Goal: Information Seeking & Learning: Learn about a topic

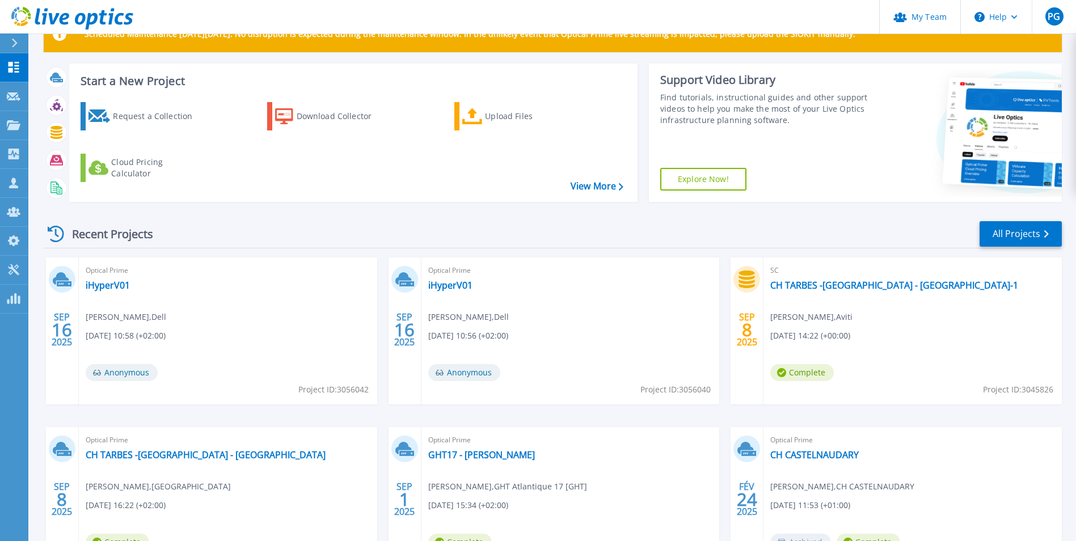
scroll to position [57, 0]
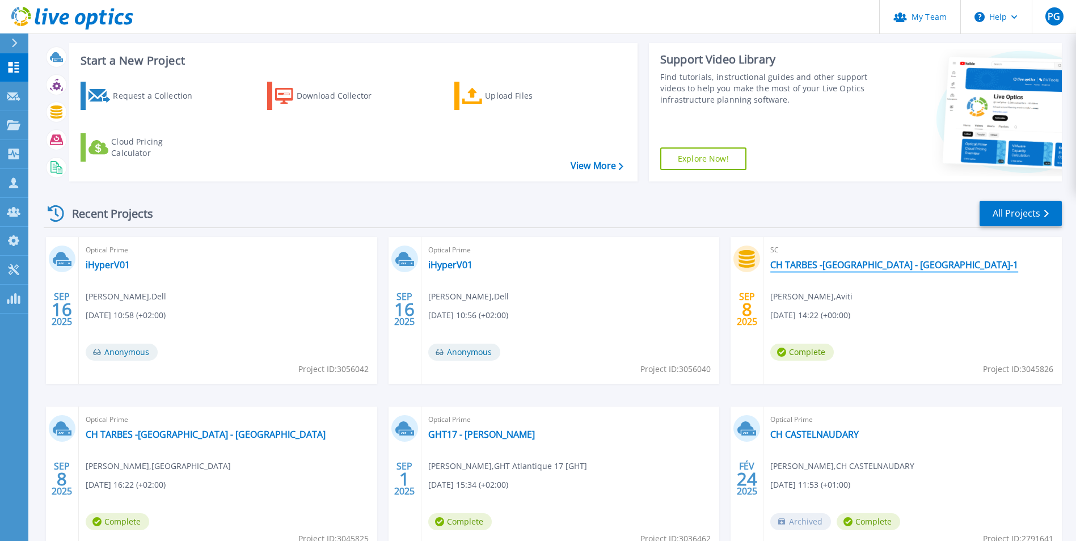
click at [850, 269] on link "CH TARBES -[GEOGRAPHIC_DATA] - [GEOGRAPHIC_DATA]-1" at bounding box center [894, 264] width 248 height 11
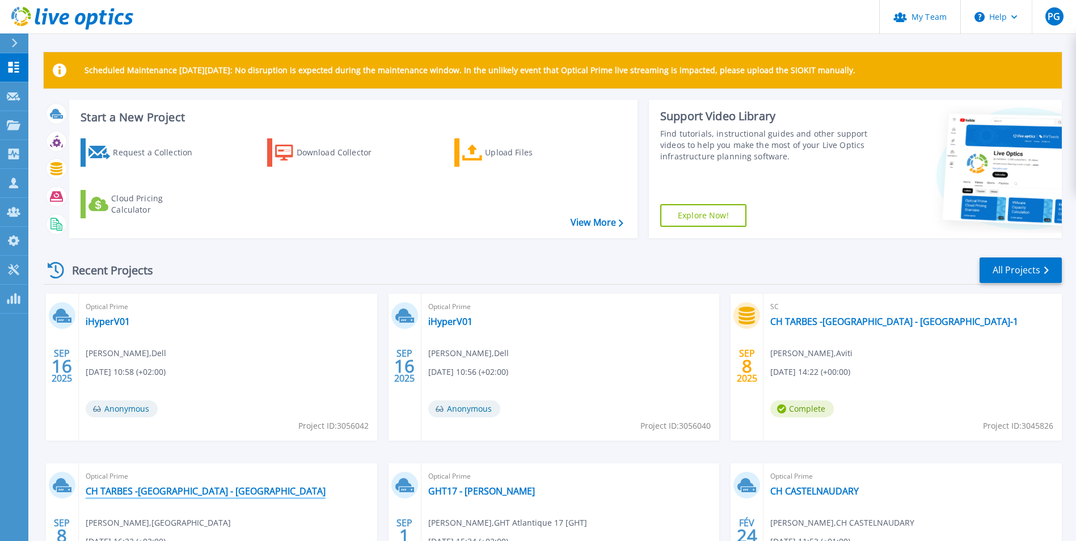
click at [192, 485] on link "CH TARBES -LOURDES - Montaigu" at bounding box center [206, 490] width 240 height 11
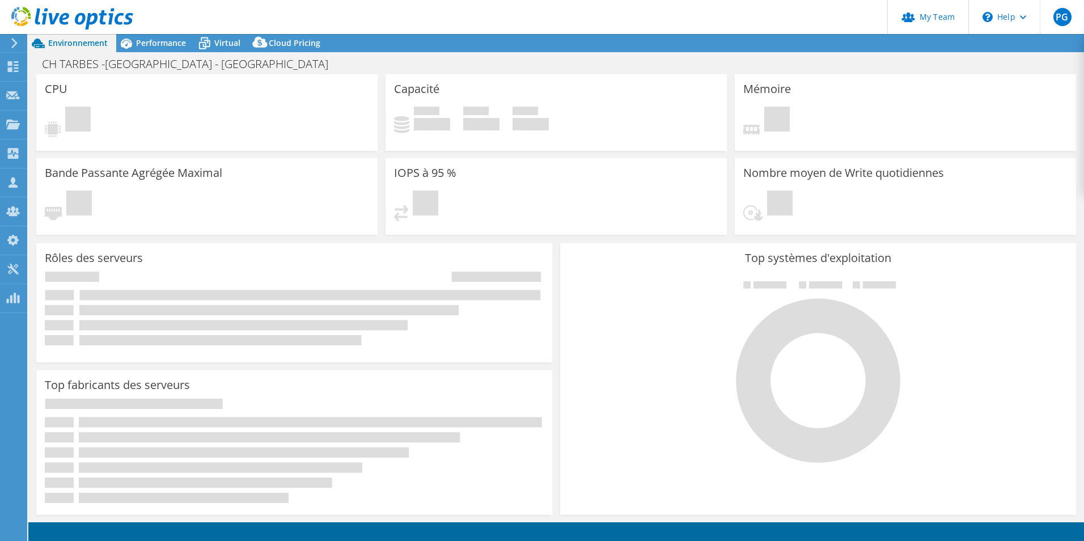
select select "USD"
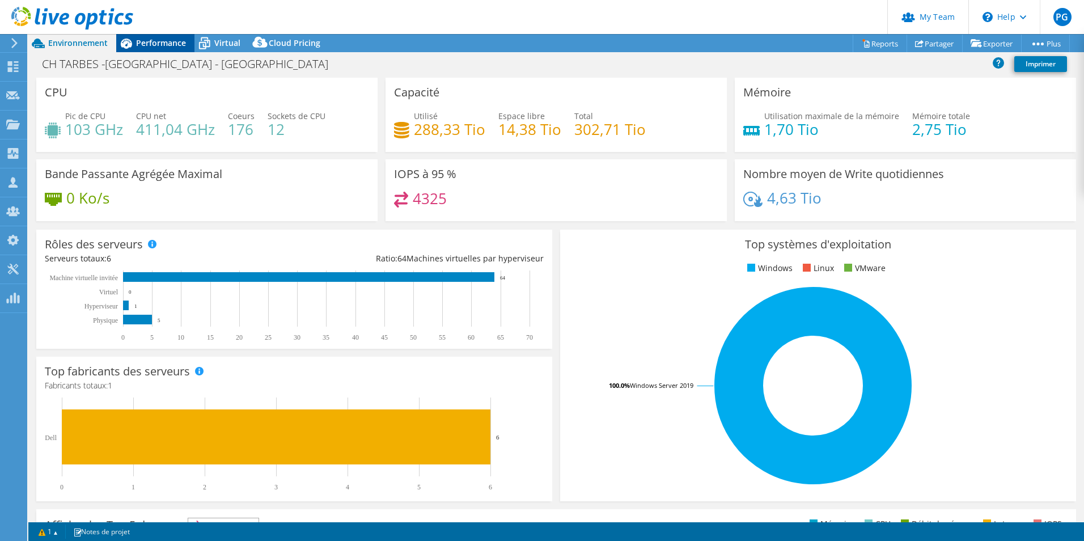
click at [164, 37] on div "Performance" at bounding box center [155, 43] width 78 height 18
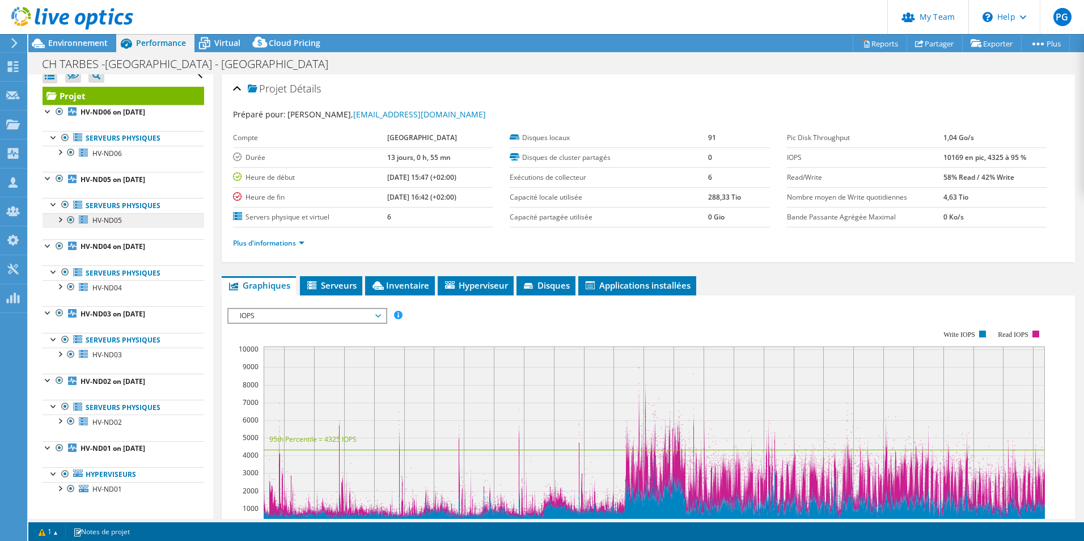
scroll to position [14, 0]
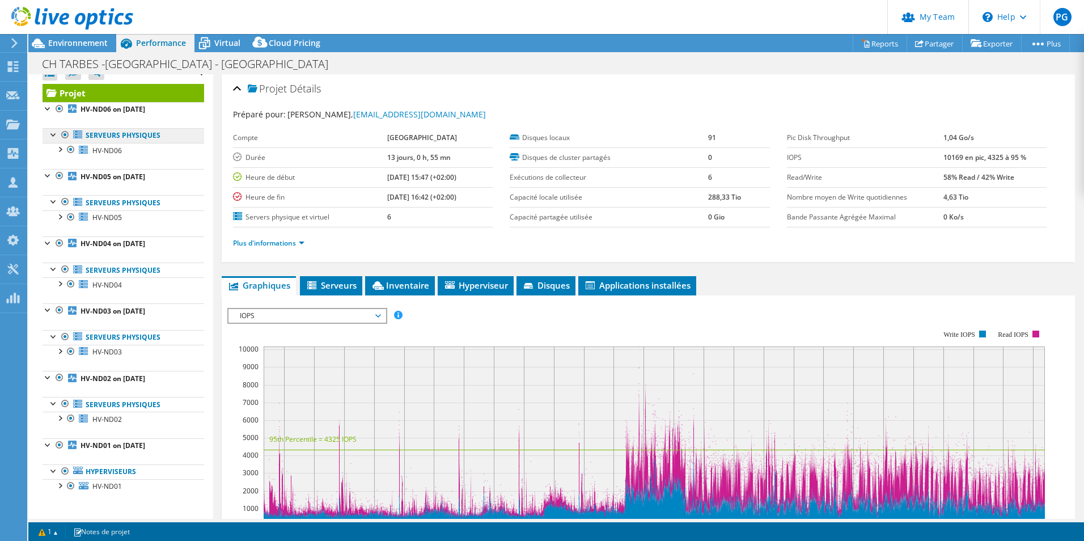
click at [122, 137] on link "Serveurs physiques" at bounding box center [124, 135] width 162 height 15
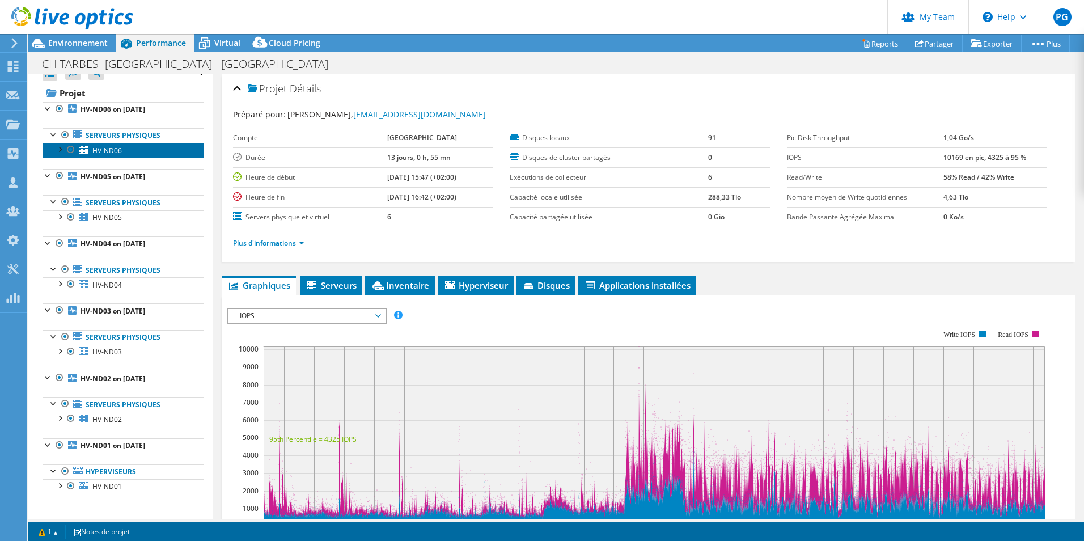
click at [90, 147] on link "HV-ND06" at bounding box center [124, 150] width 162 height 15
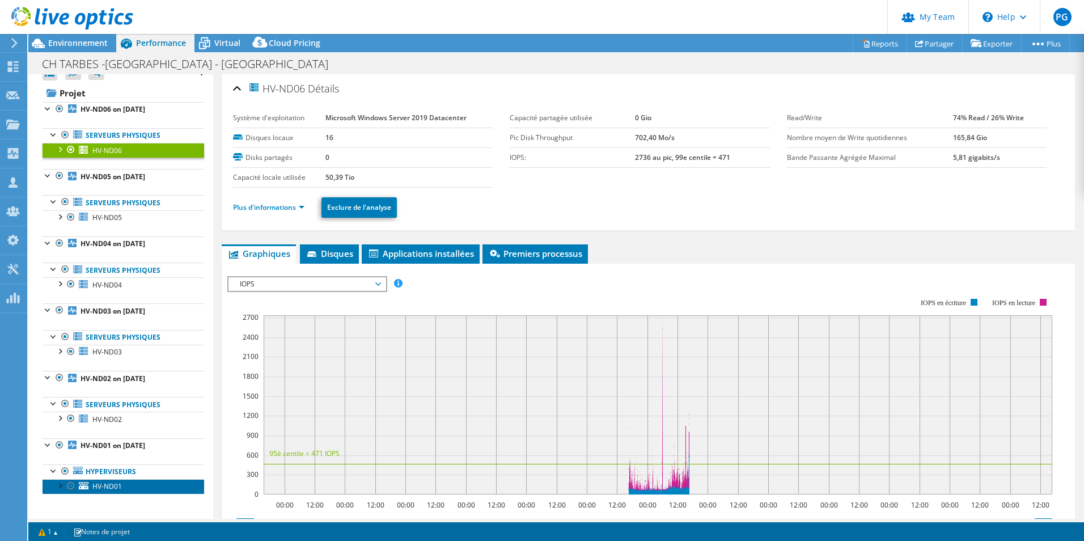
click at [86, 484] on icon at bounding box center [84, 485] width 10 height 7
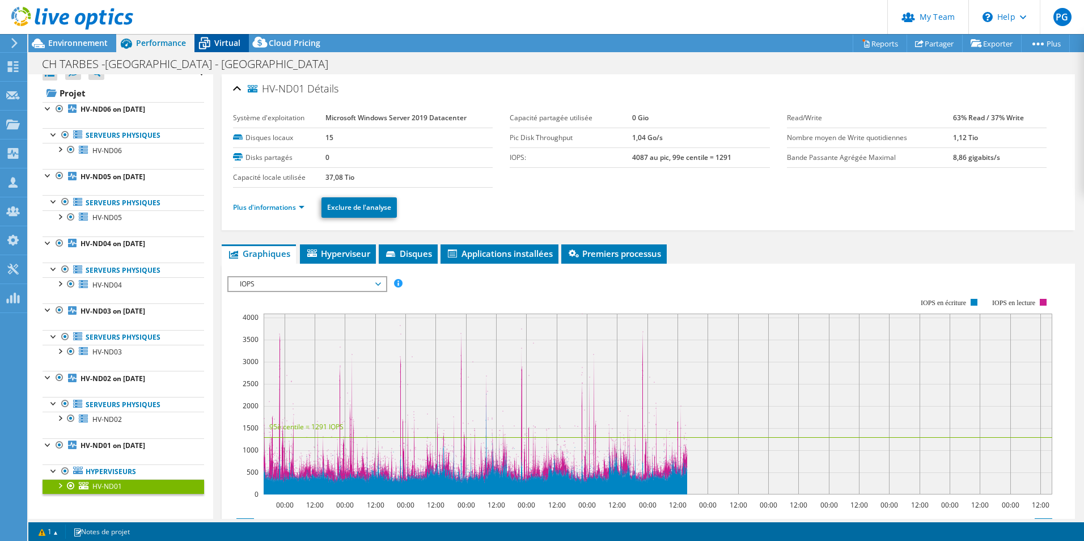
click at [234, 36] on div "Virtual" at bounding box center [221, 43] width 54 height 18
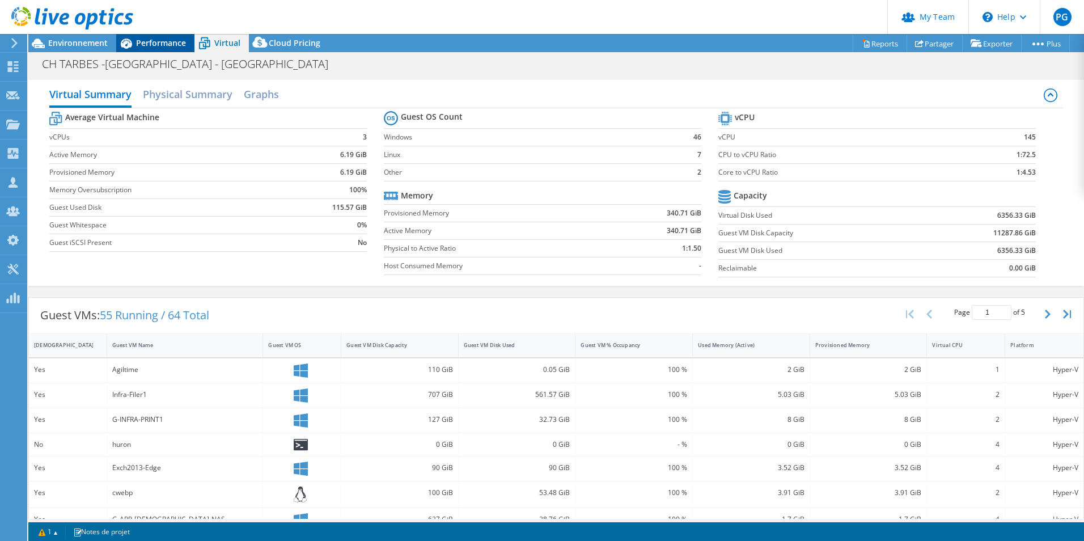
click at [176, 39] on span "Performance" at bounding box center [161, 42] width 50 height 11
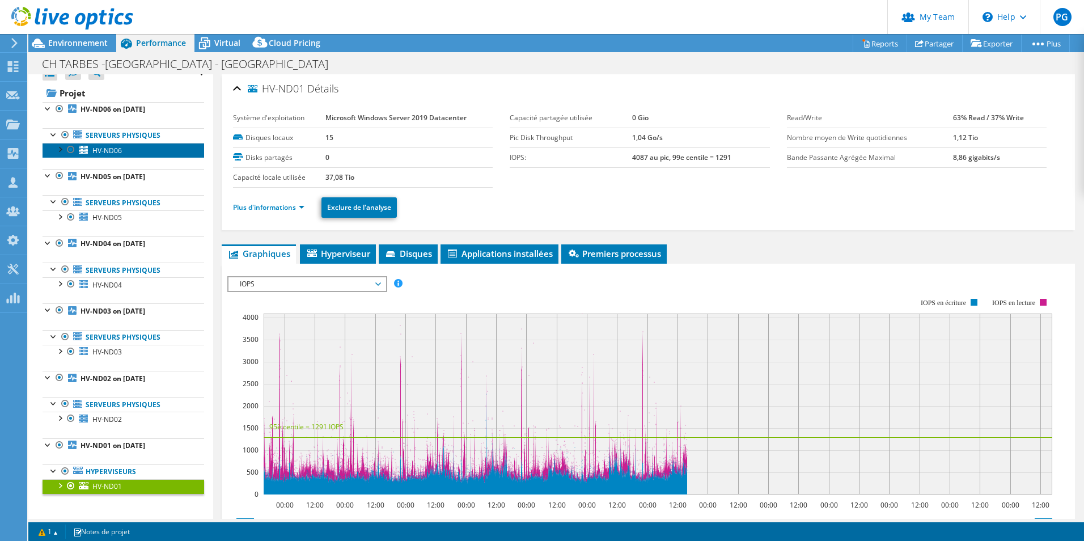
click at [113, 148] on span "HV-ND06" at bounding box center [106, 151] width 29 height 10
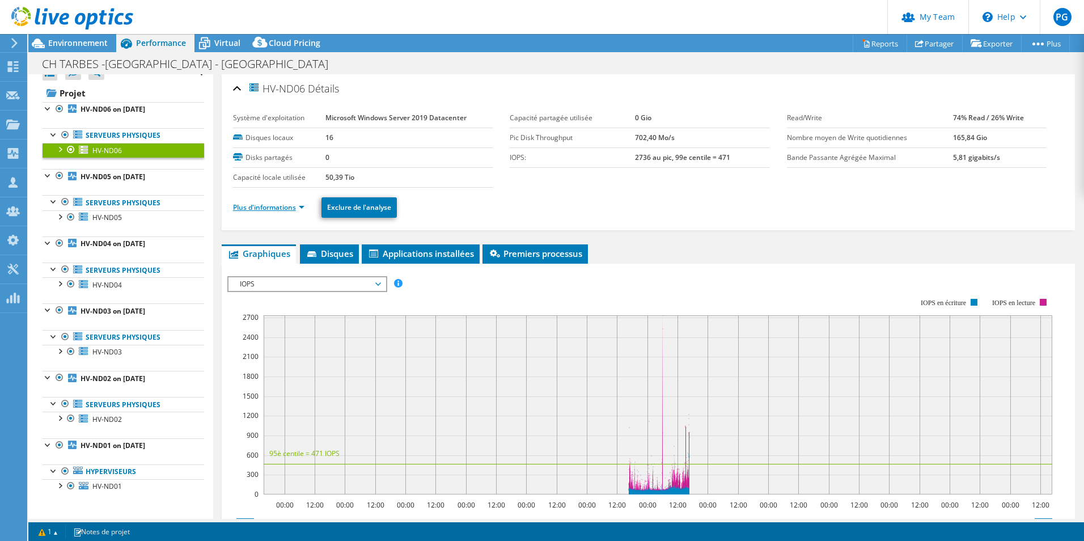
click at [295, 209] on link "Plus d'informations" at bounding box center [268, 207] width 71 height 10
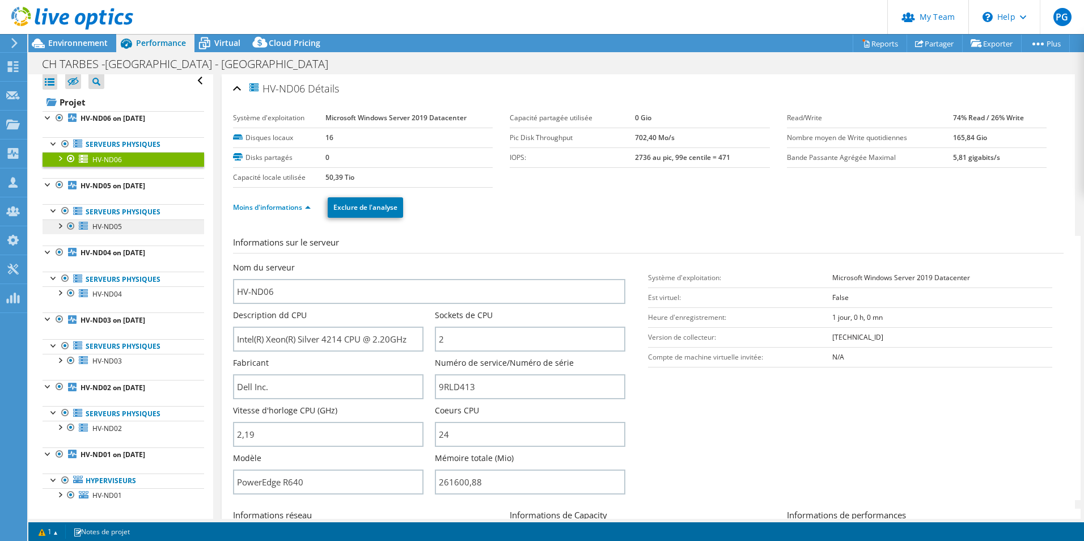
scroll to position [0, 0]
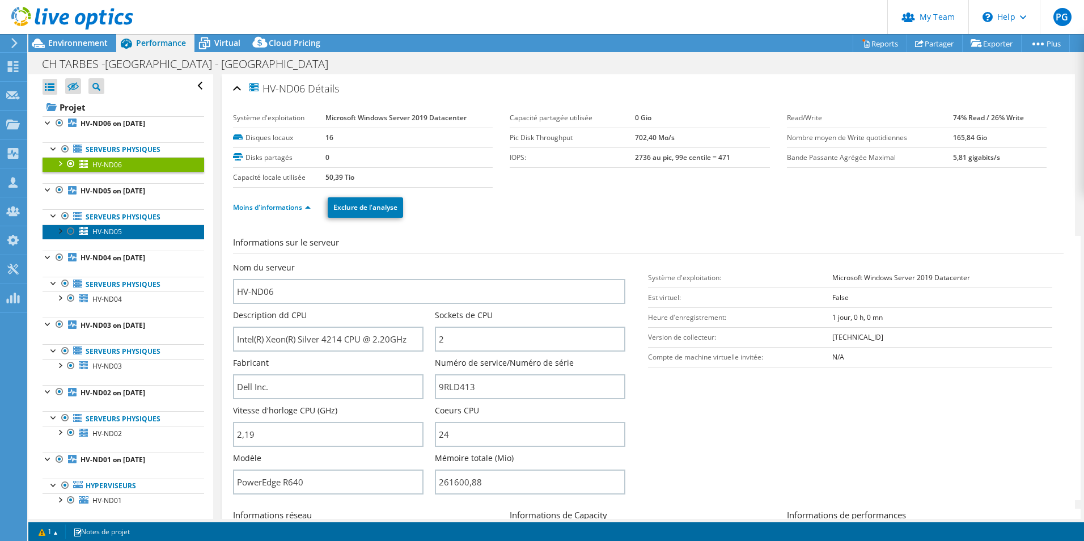
click at [125, 231] on link "HV-ND05" at bounding box center [124, 232] width 162 height 15
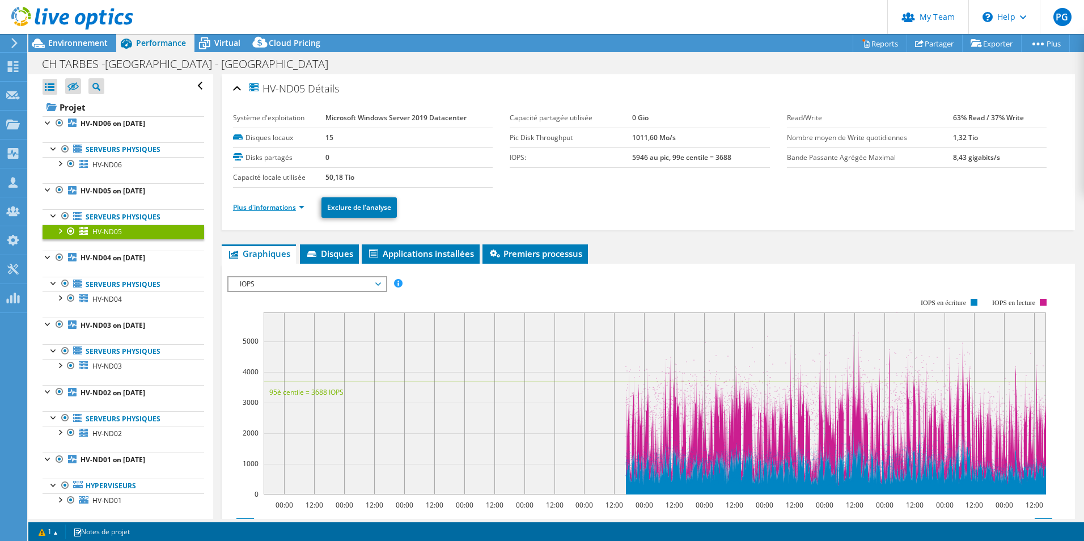
click at [279, 208] on link "Plus d'informations" at bounding box center [268, 207] width 71 height 10
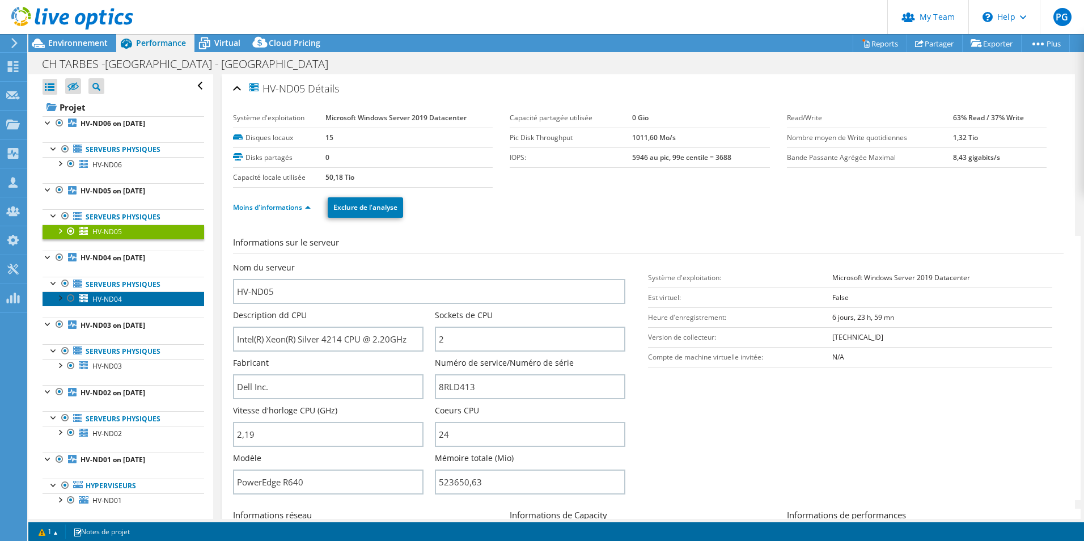
click at [104, 297] on span "HV-ND04" at bounding box center [106, 299] width 29 height 10
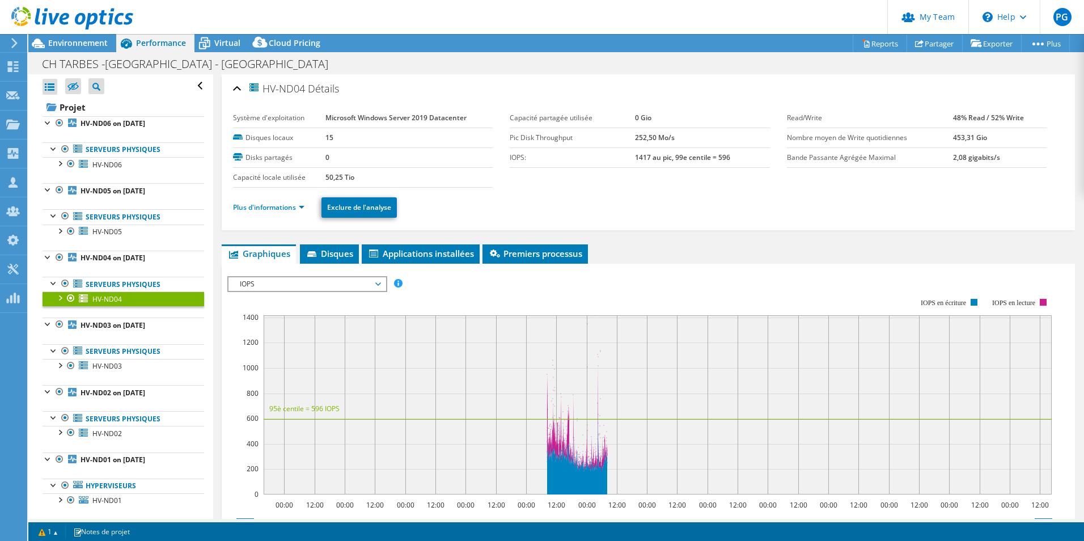
click at [285, 202] on li "Plus d'informations" at bounding box center [272, 207] width 78 height 12
click at [247, 206] on link "Plus d'informations" at bounding box center [268, 207] width 71 height 10
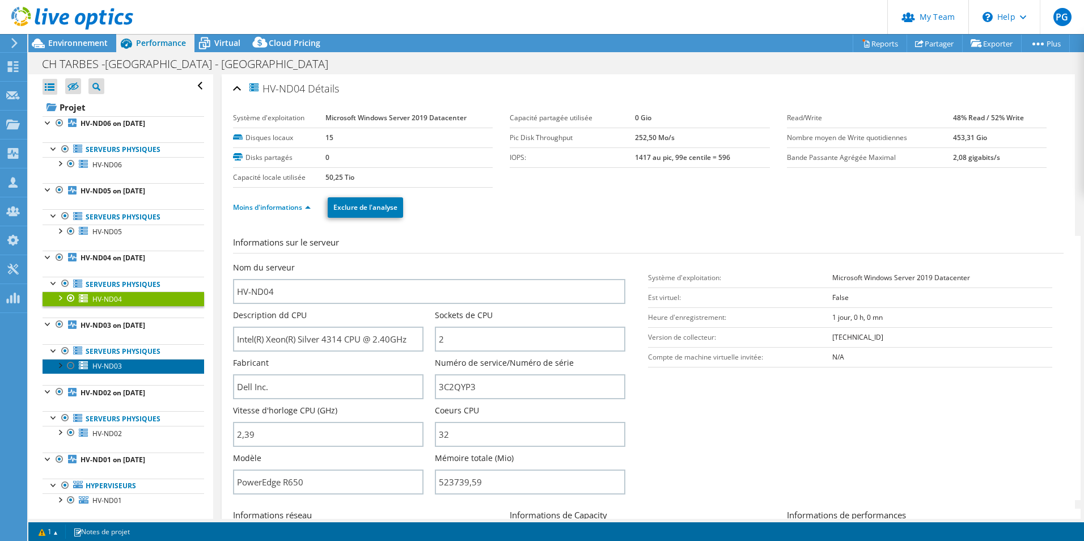
click at [109, 365] on span "HV-ND03" at bounding box center [106, 366] width 29 height 10
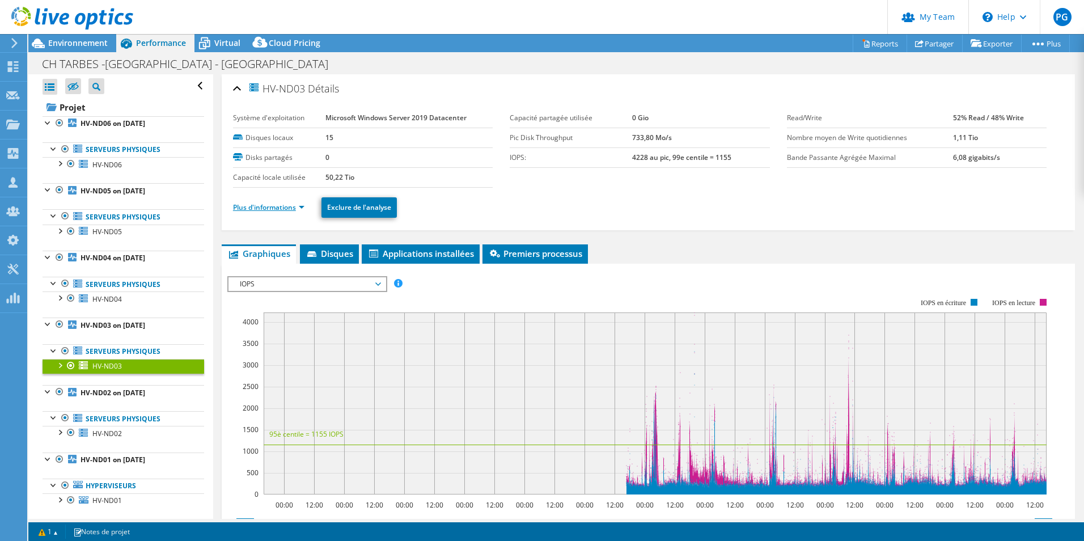
click at [275, 206] on link "Plus d'informations" at bounding box center [268, 207] width 71 height 10
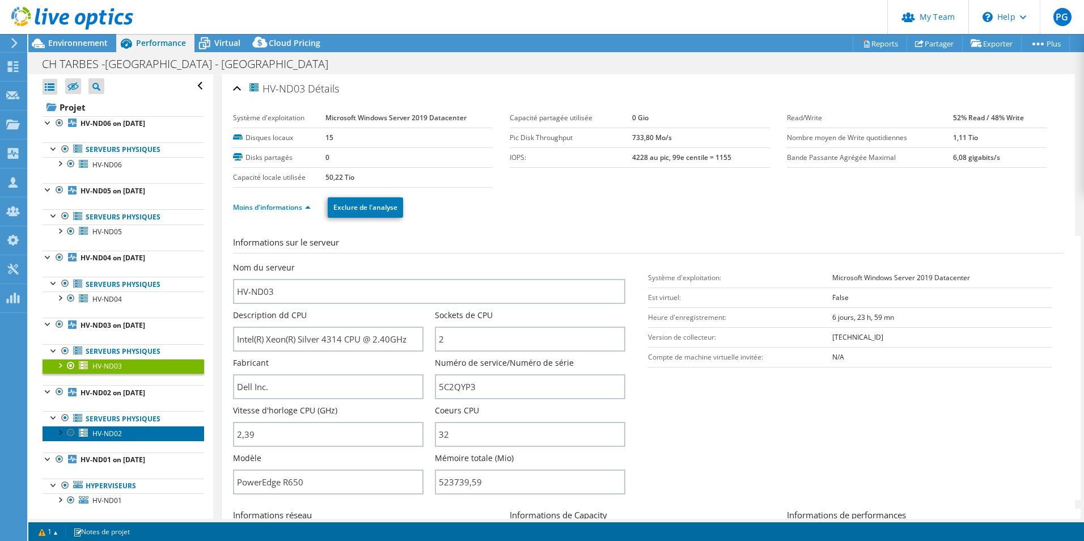
drag, startPoint x: 118, startPoint y: 431, endPoint x: 122, endPoint y: 427, distance: 6.0
click at [118, 431] on span "HV-ND02" at bounding box center [106, 434] width 29 height 10
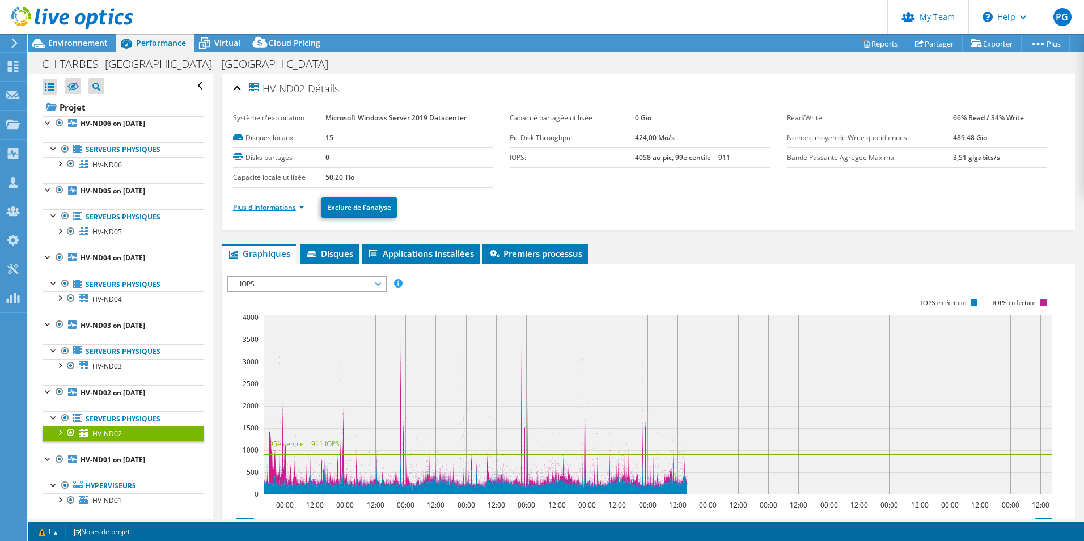
click at [282, 205] on link "Plus d'informations" at bounding box center [268, 207] width 71 height 10
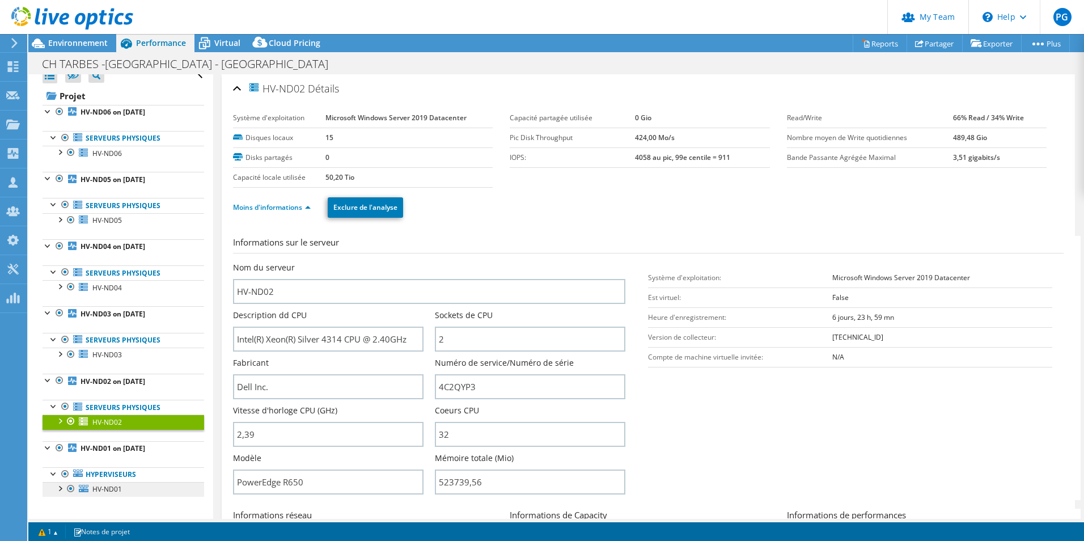
scroll to position [14, 0]
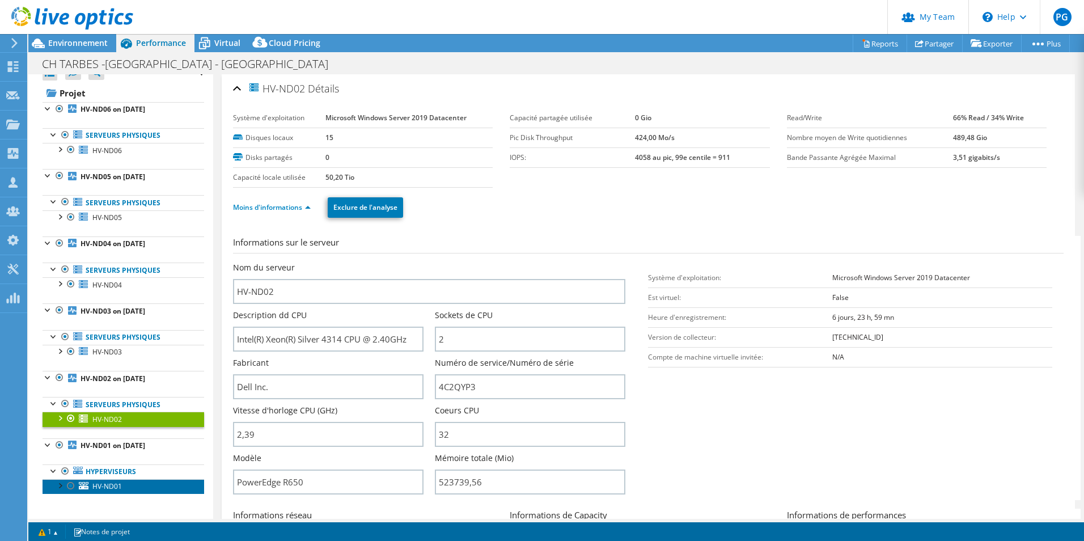
click at [107, 482] on span "HV-ND01" at bounding box center [106, 486] width 29 height 10
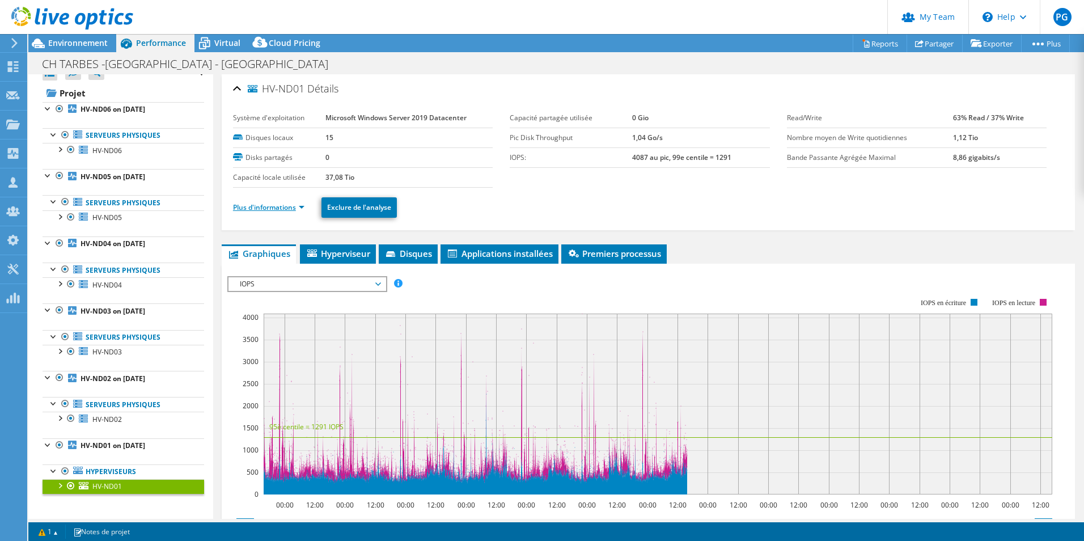
click at [282, 209] on link "Plus d'informations" at bounding box center [268, 207] width 71 height 10
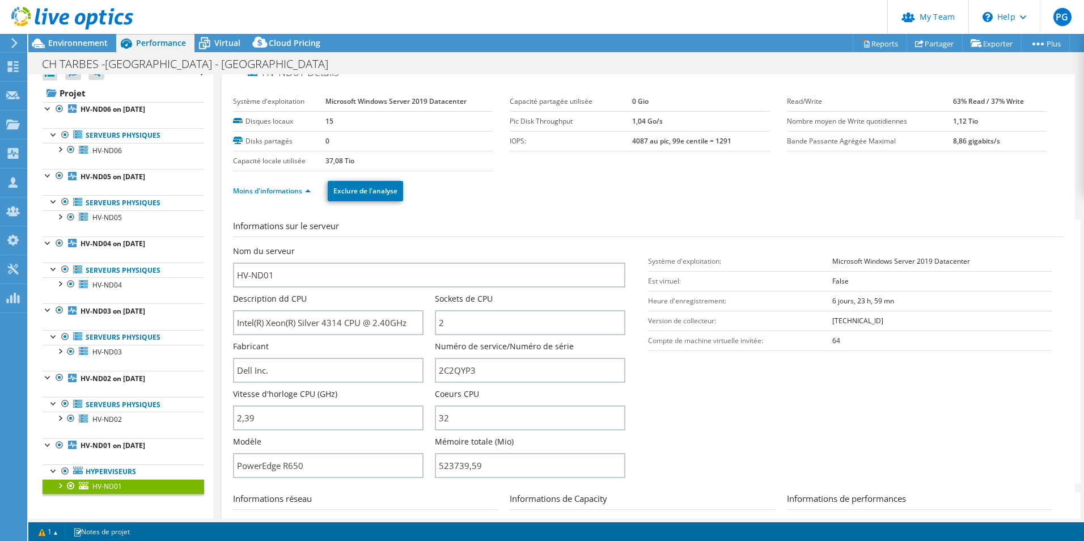
scroll to position [0, 0]
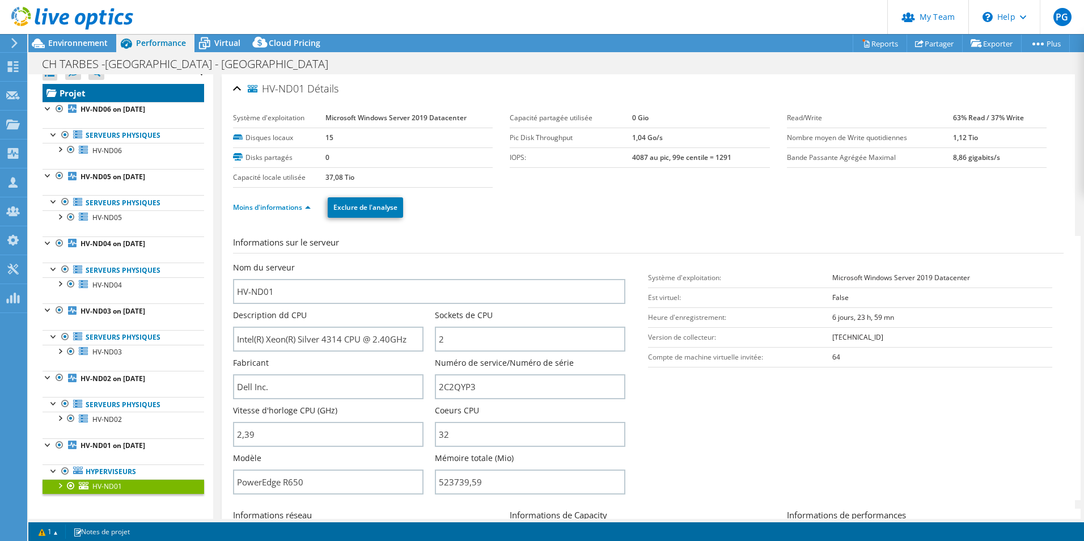
click at [88, 92] on link "Projet" at bounding box center [124, 93] width 162 height 18
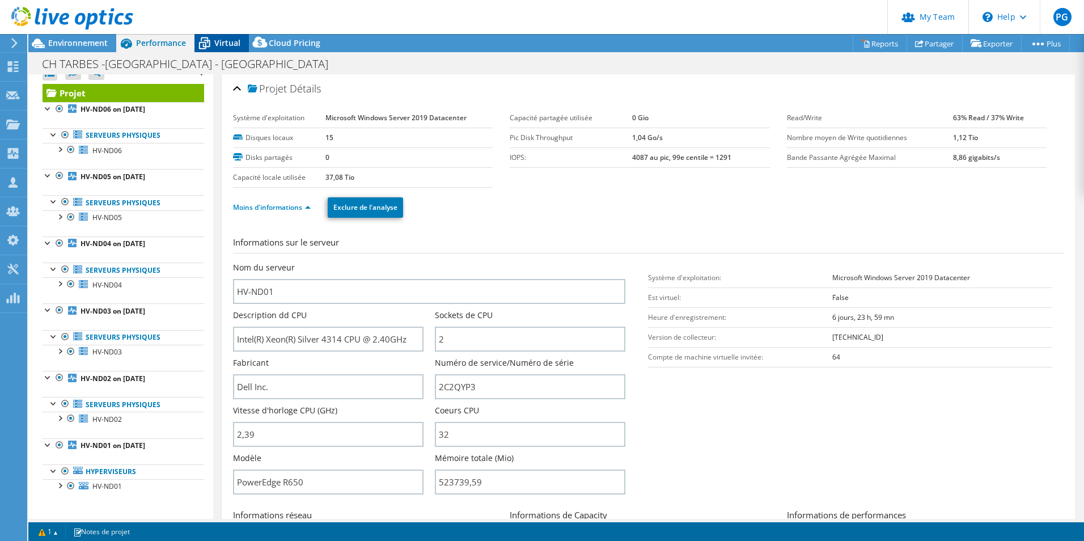
click at [213, 46] on icon at bounding box center [204, 43] width 20 height 20
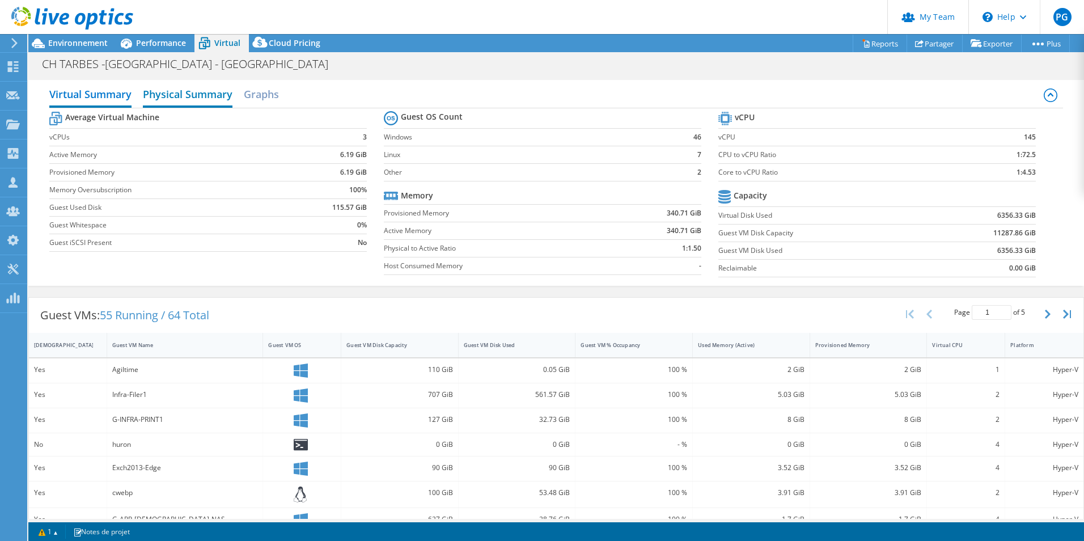
click at [194, 91] on h2 "Physical Summary" at bounding box center [188, 95] width 90 height 25
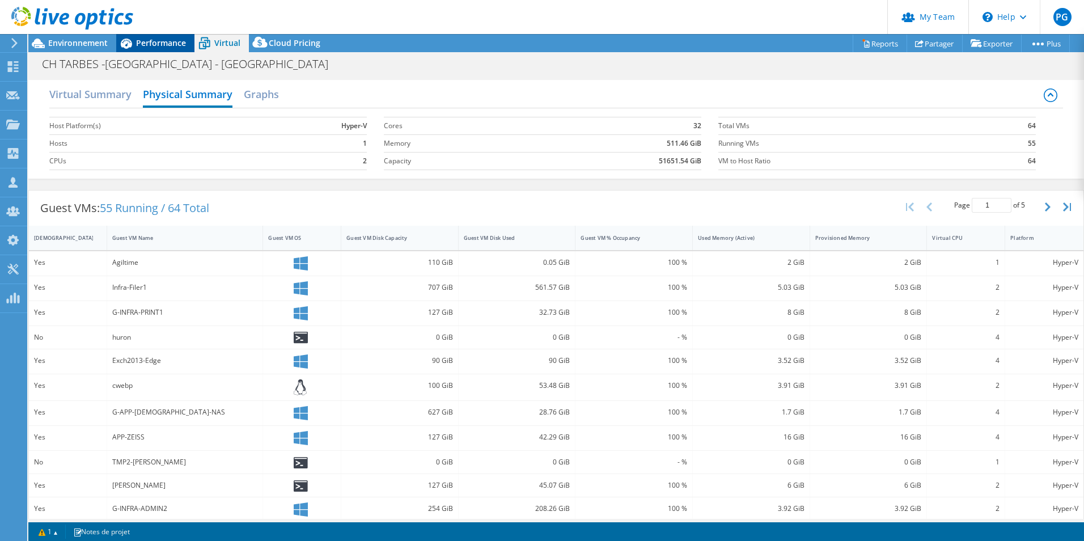
click at [141, 40] on span "Performance" at bounding box center [161, 42] width 50 height 11
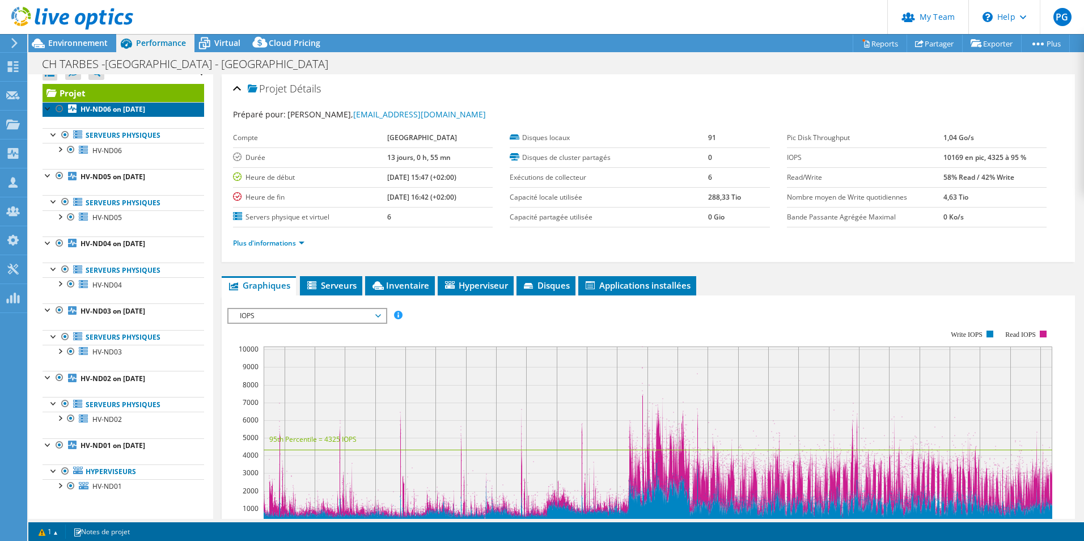
click at [83, 103] on link "HV-ND06 on [DATE]" at bounding box center [124, 109] width 162 height 15
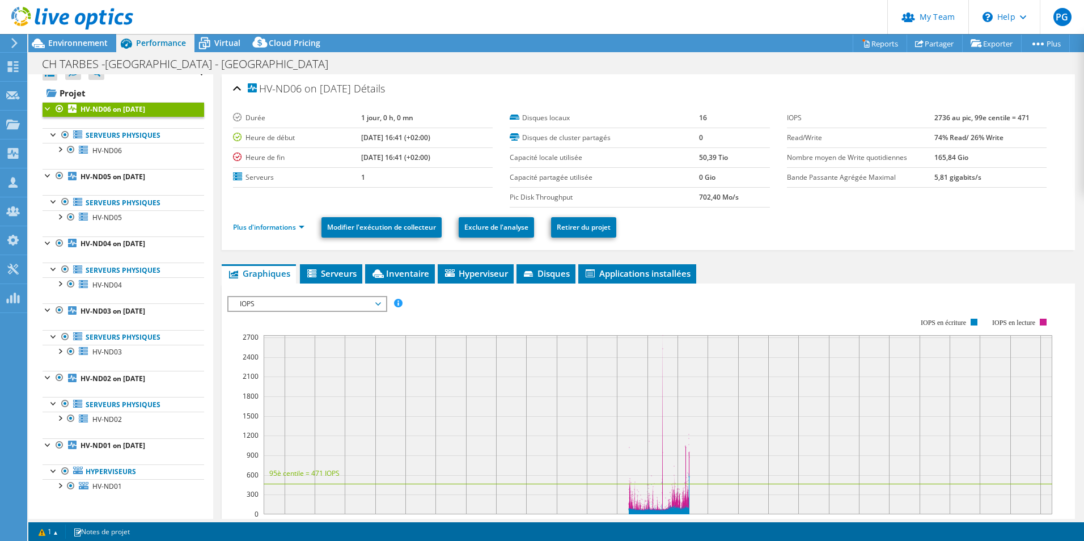
click at [41, 105] on div "Ouvrir tout Fermer tout Masquer les nœuds exclus Filtre de l'arborescence des p…" at bounding box center [120, 289] width 184 height 459
click at [44, 109] on div at bounding box center [48, 107] width 11 height 11
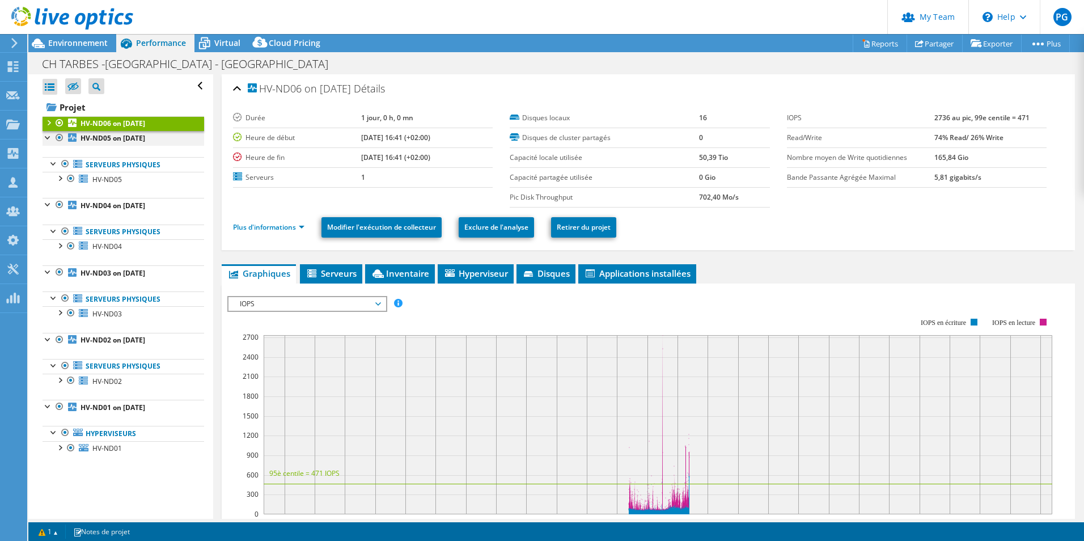
click at [52, 138] on div at bounding box center [48, 136] width 11 height 11
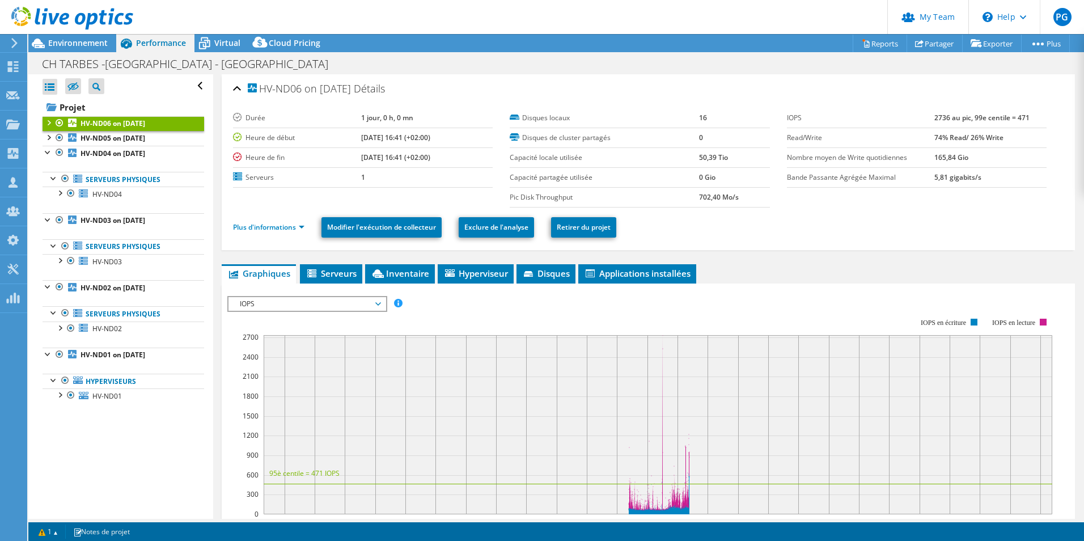
click at [52, 150] on div at bounding box center [48, 151] width 11 height 11
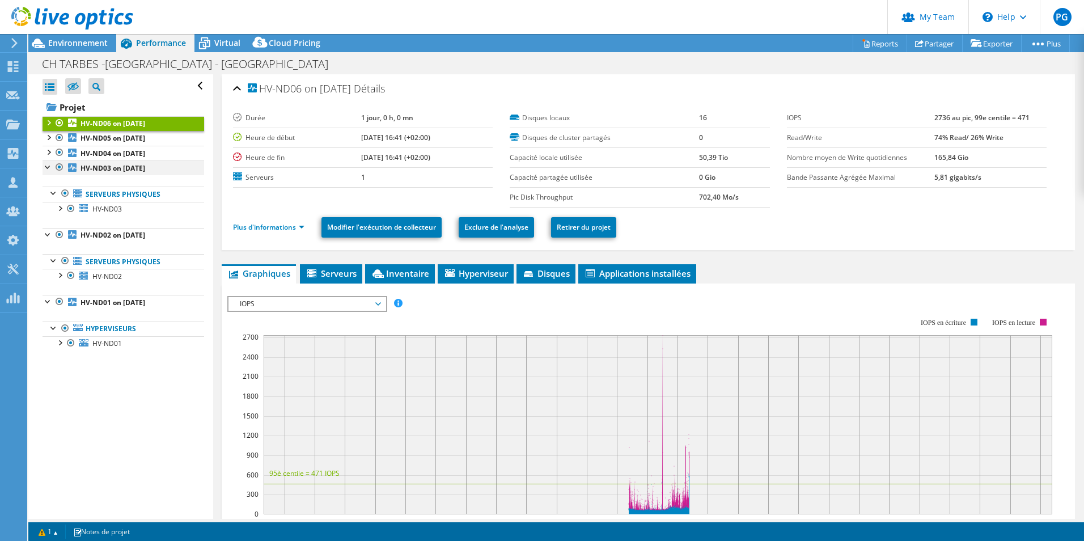
click at [50, 168] on div at bounding box center [48, 165] width 11 height 11
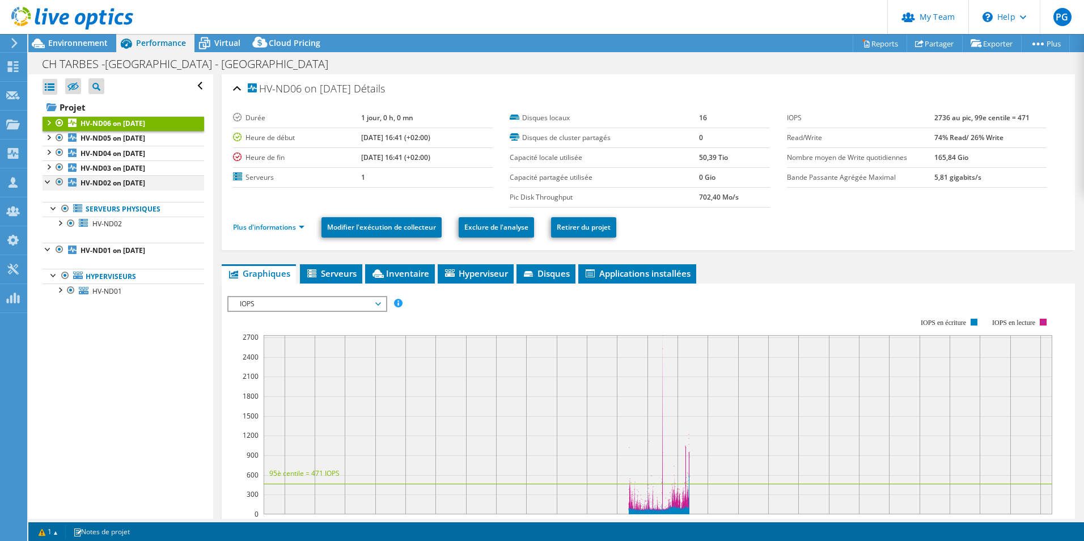
click at [48, 187] on div at bounding box center [48, 180] width 11 height 11
click at [49, 198] on div at bounding box center [48, 196] width 11 height 11
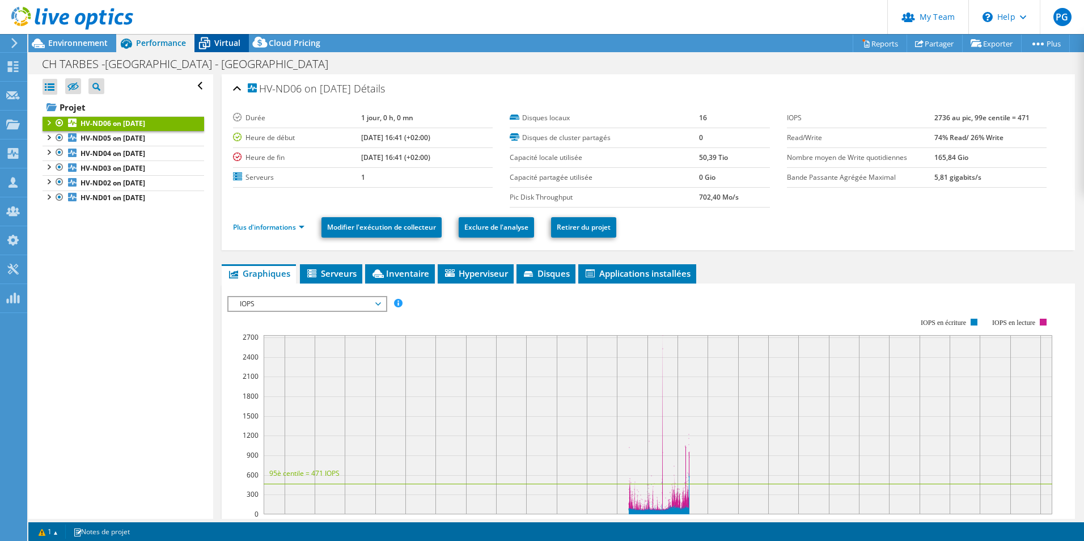
click at [227, 43] on span "Virtual" at bounding box center [227, 42] width 26 height 11
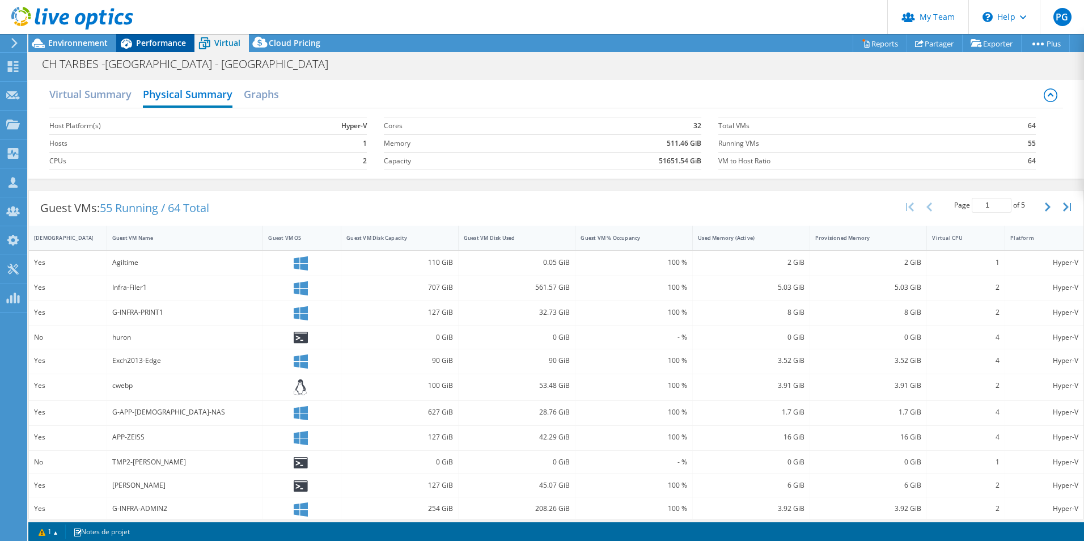
click at [170, 45] on span "Performance" at bounding box center [161, 42] width 50 height 11
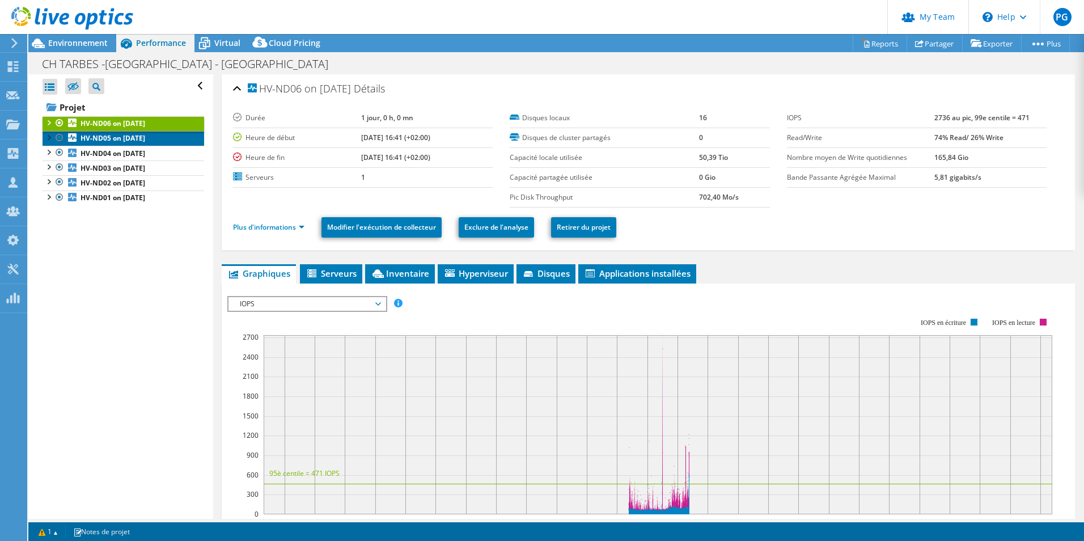
click at [105, 138] on b "HV-ND05 on [DATE]" at bounding box center [113, 138] width 65 height 10
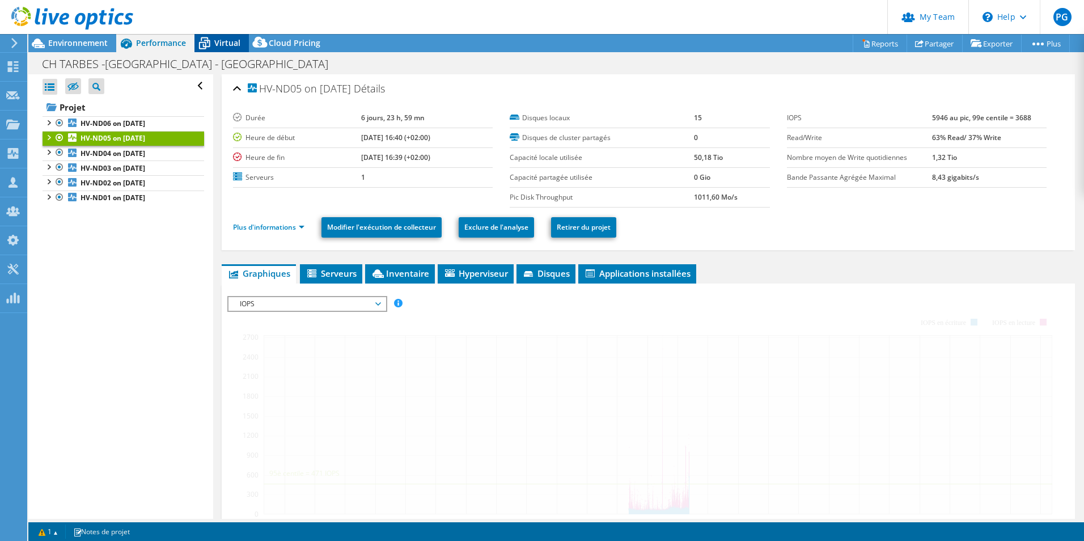
click at [217, 37] on span "Virtual" at bounding box center [227, 42] width 26 height 11
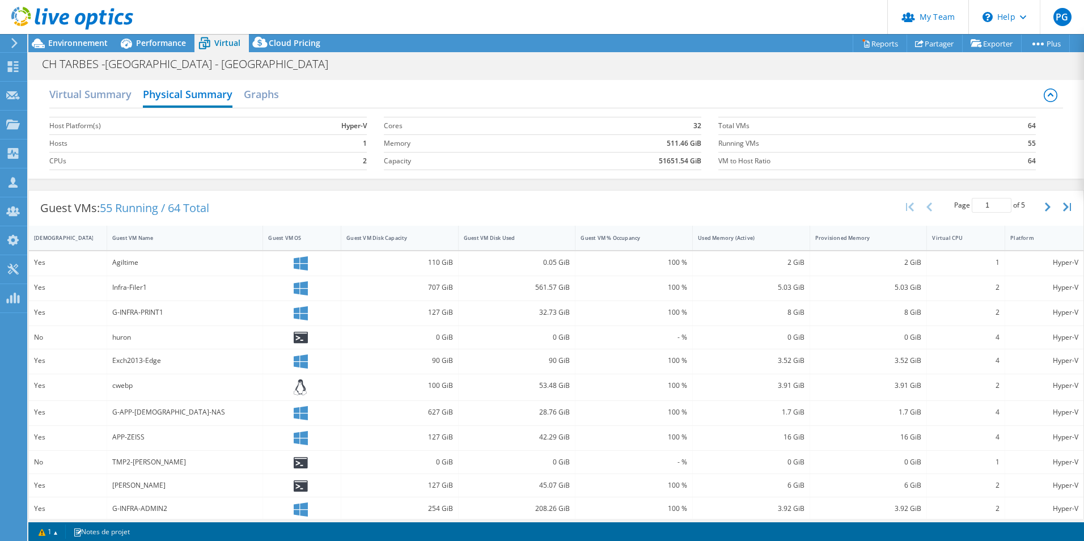
select select "USD"
click at [82, 37] on div at bounding box center [66, 19] width 133 height 38
click at [94, 48] on div "Environnement" at bounding box center [72, 43] width 88 height 18
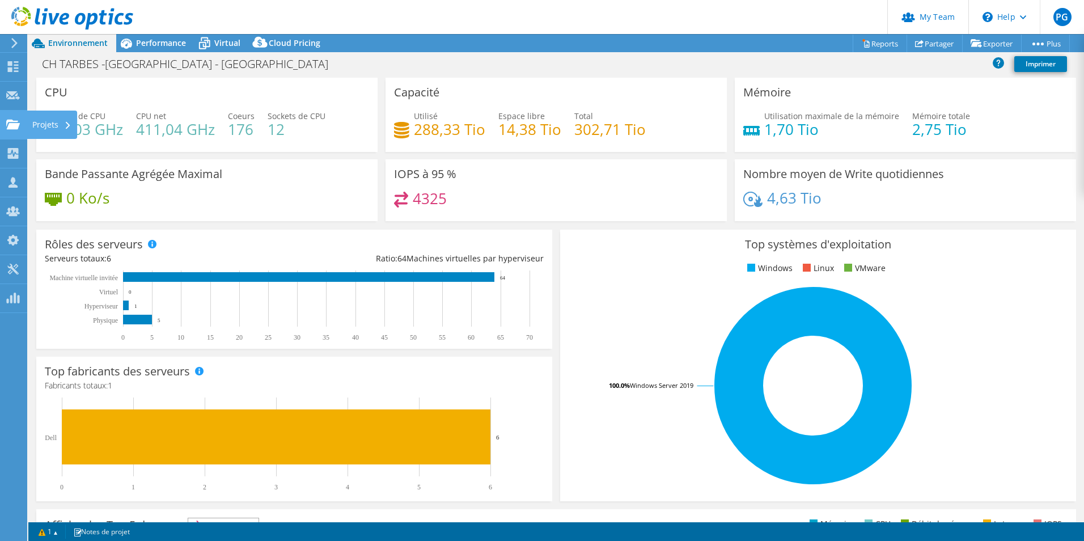
click at [45, 118] on div "Projets" at bounding box center [52, 125] width 50 height 28
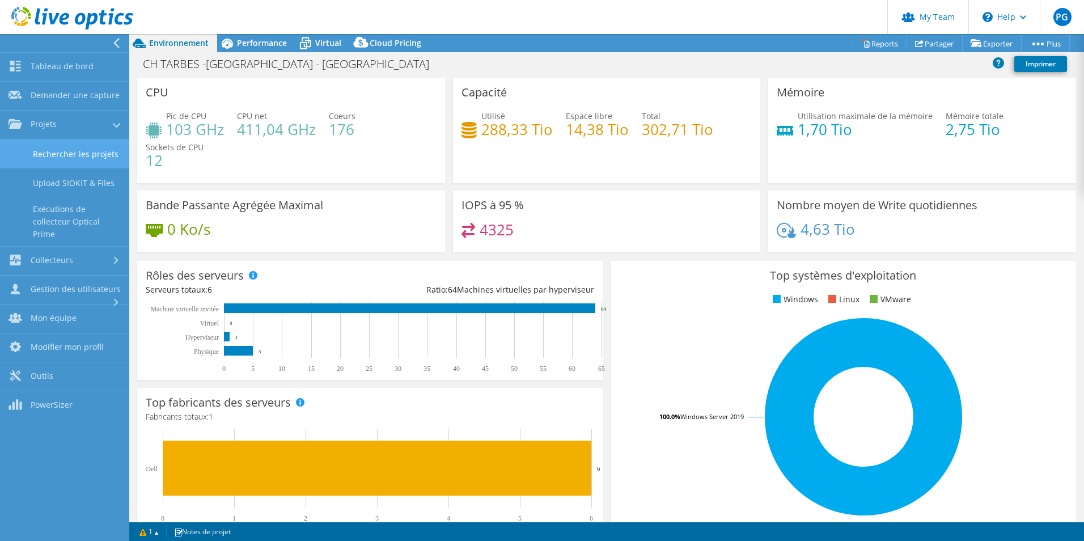
click at [67, 150] on link "Rechercher les projets" at bounding box center [64, 153] width 129 height 29
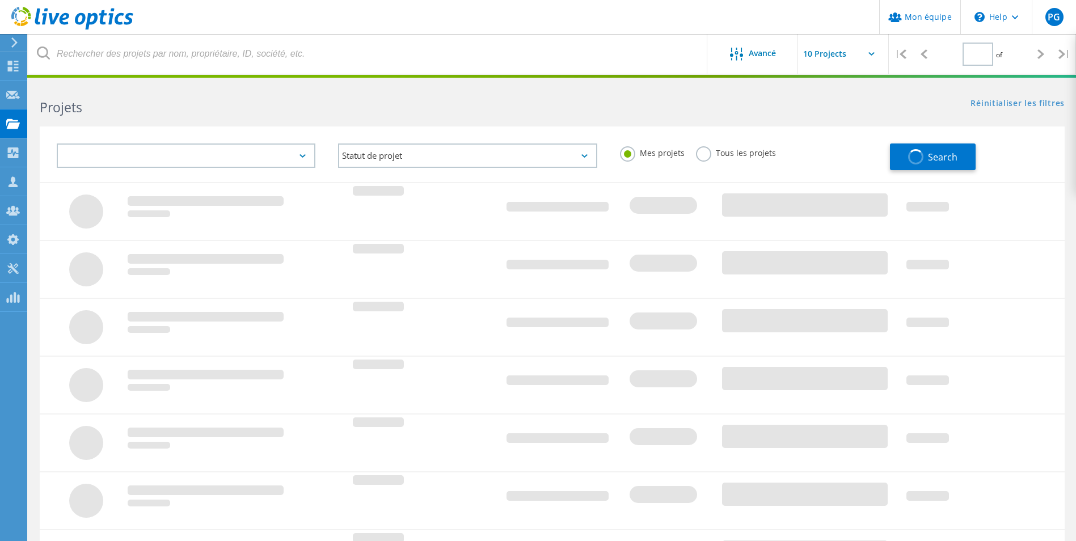
type input "1"
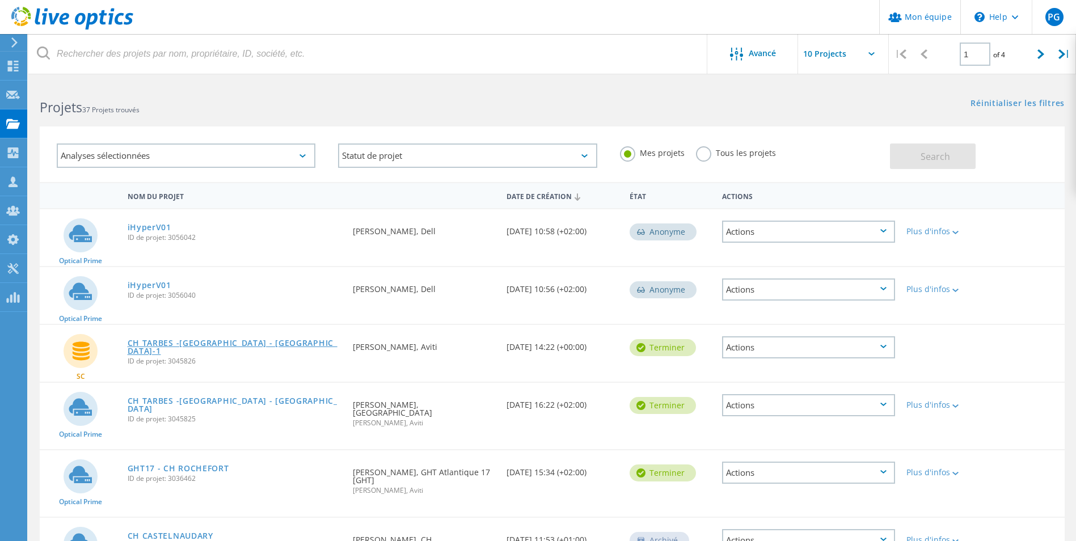
click at [196, 343] on link "CH TARBES -[GEOGRAPHIC_DATA] - [GEOGRAPHIC_DATA]-1" at bounding box center [235, 347] width 214 height 16
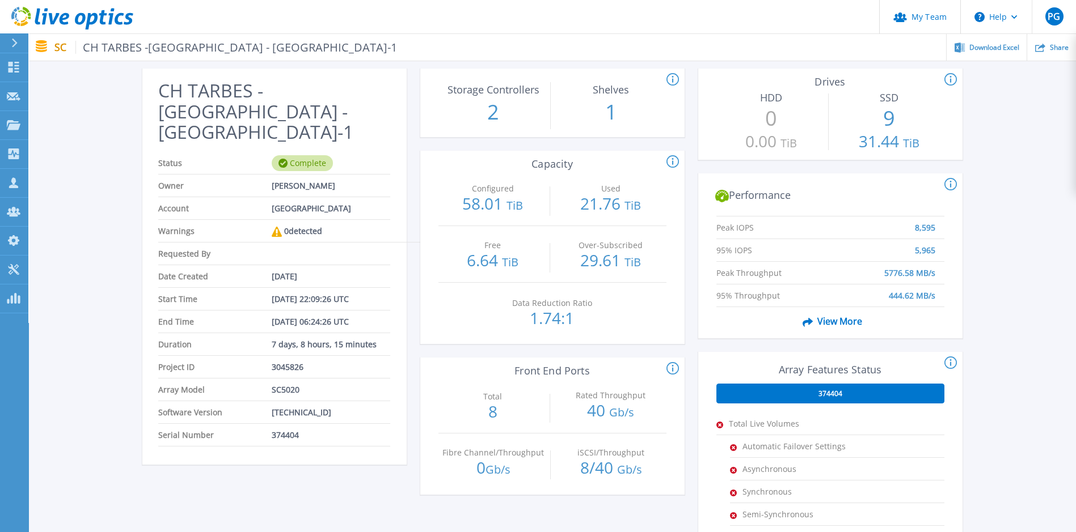
scroll to position [57, 0]
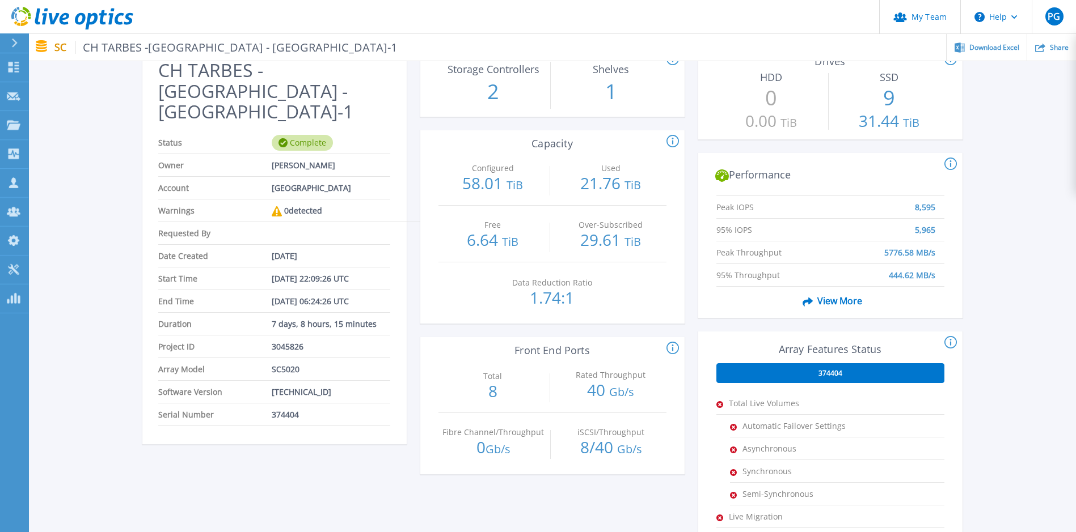
click at [842, 376] on div "374404" at bounding box center [830, 373] width 228 height 20
click at [809, 374] on div "374404" at bounding box center [830, 373] width 228 height 20
click at [951, 343] on icon at bounding box center [950, 343] width 12 height 14
click at [887, 376] on div "374404" at bounding box center [830, 373] width 228 height 20
click at [782, 376] on div "374404" at bounding box center [830, 373] width 228 height 20
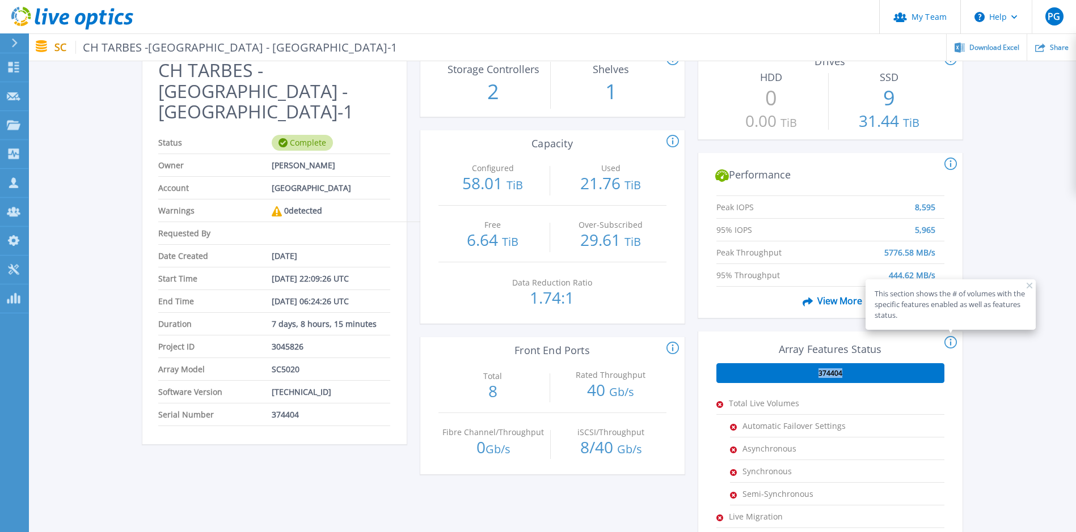
click at [782, 376] on div "374404" at bounding box center [830, 373] width 228 height 20
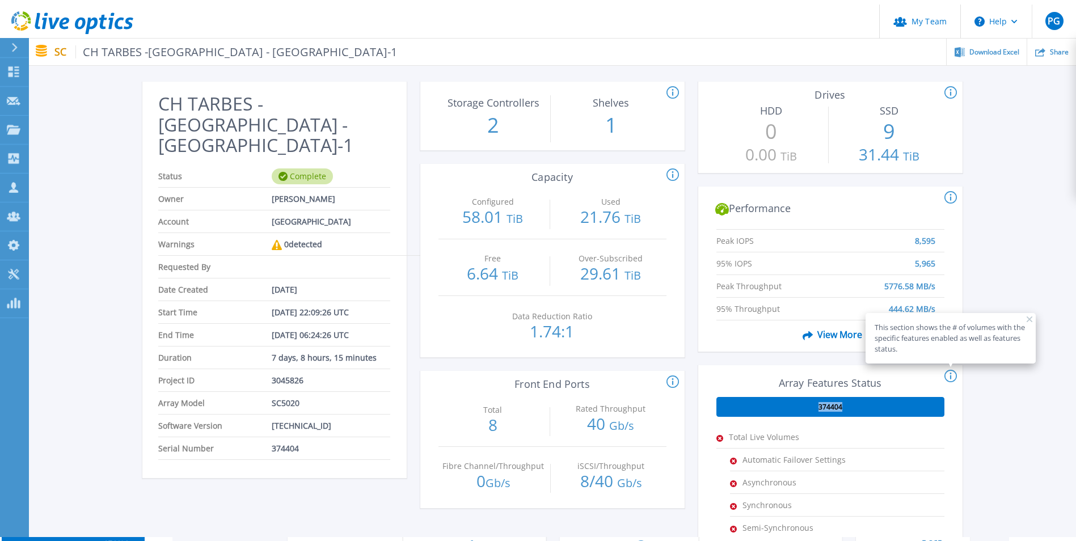
scroll to position [0, 0]
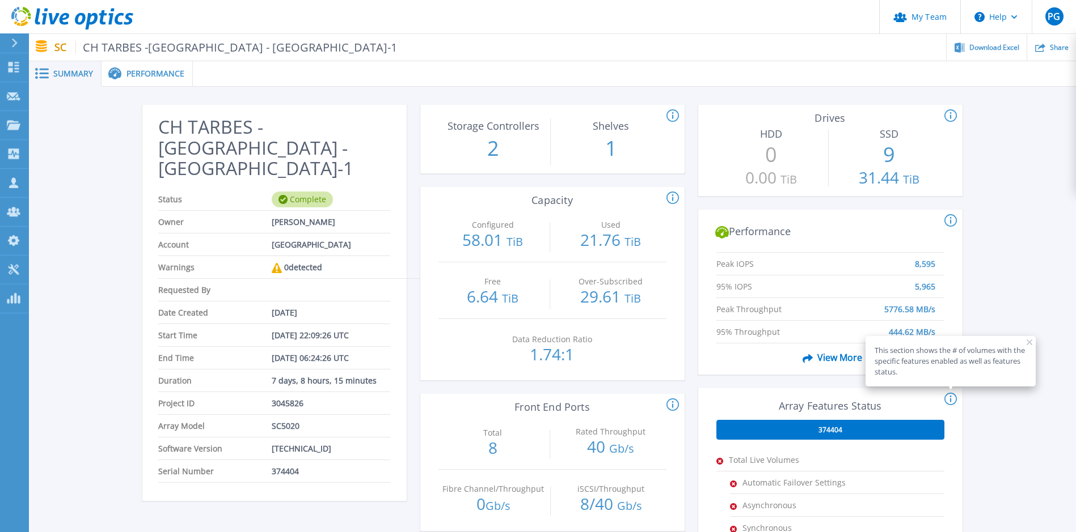
click at [137, 77] on span "Performance" at bounding box center [155, 74] width 58 height 8
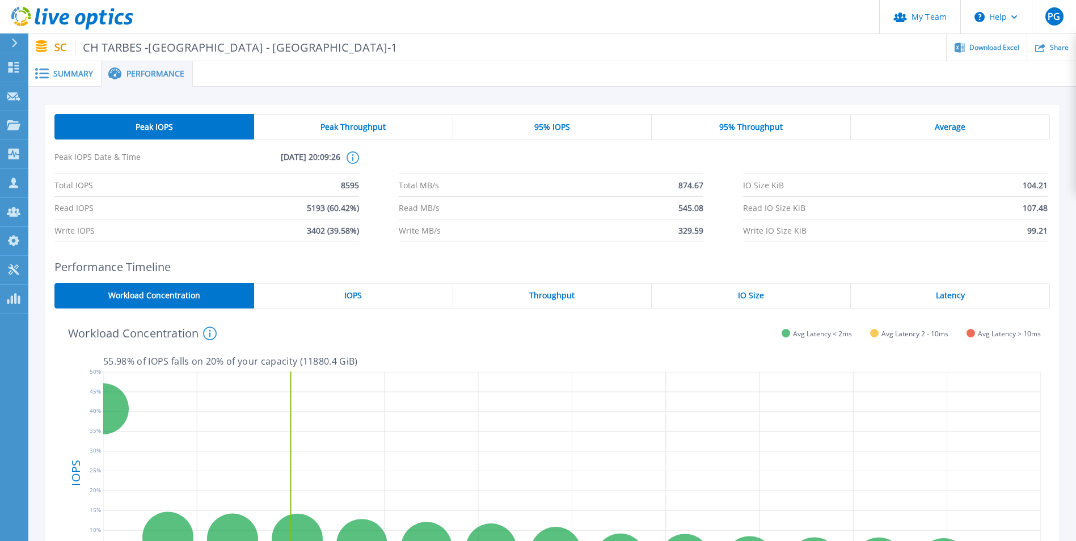
click at [325, 124] on span "Peak Throughput" at bounding box center [352, 126] width 65 height 9
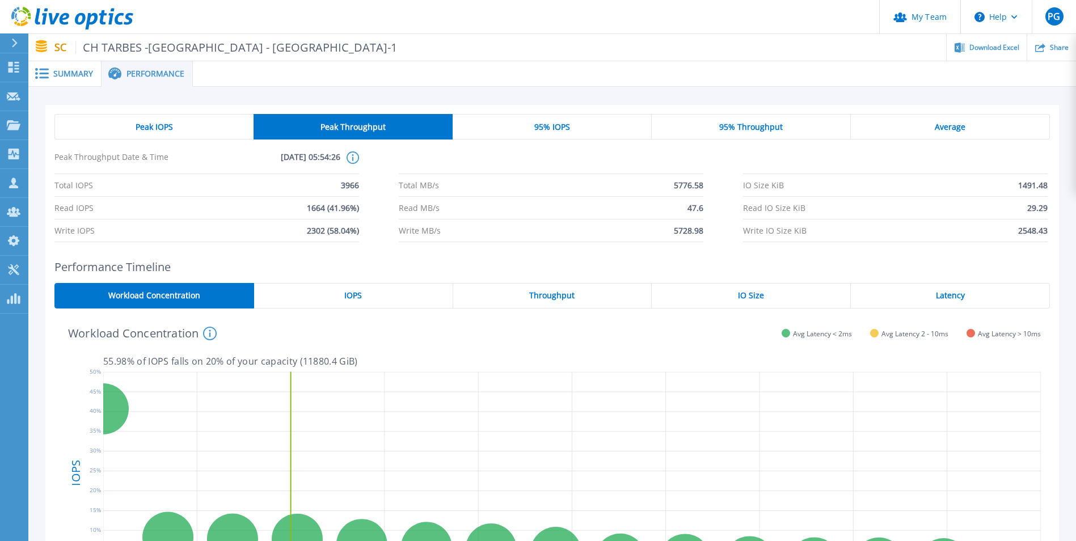
click at [185, 122] on div "Peak IOPS" at bounding box center [153, 127] width 199 height 26
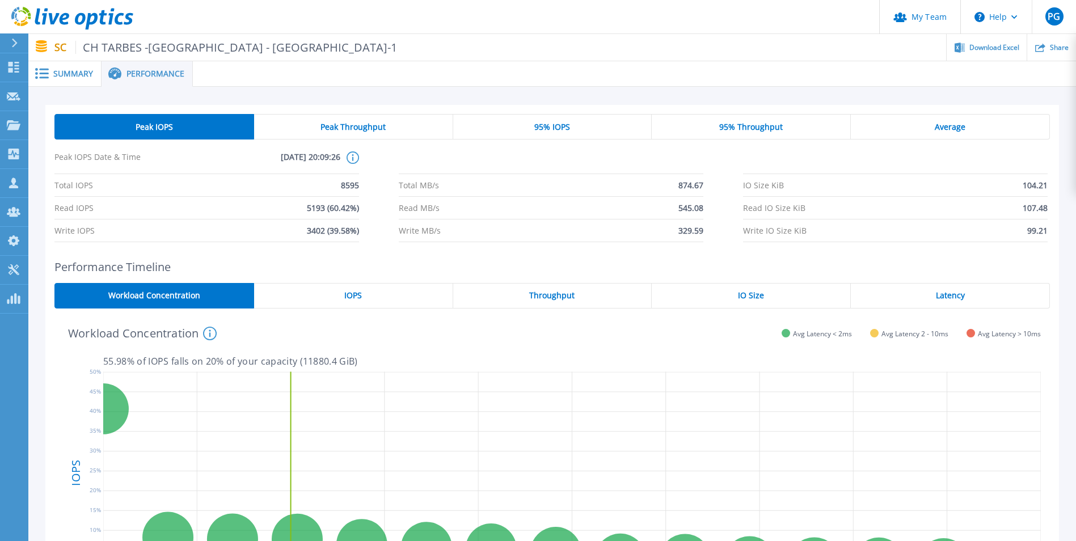
click at [75, 70] on span "Summary" at bounding box center [73, 74] width 40 height 8
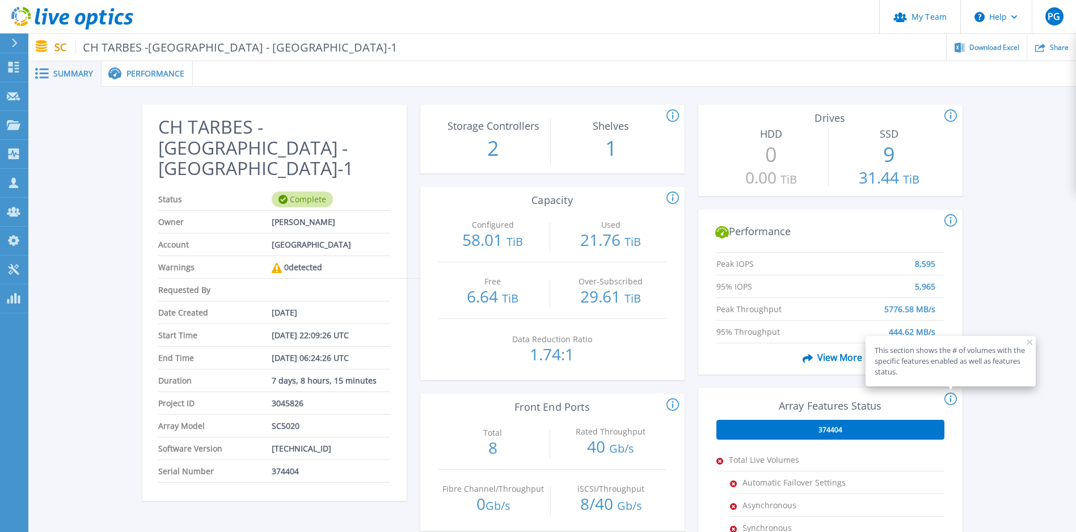
click at [1027, 343] on icon at bounding box center [1029, 343] width 6 height 6
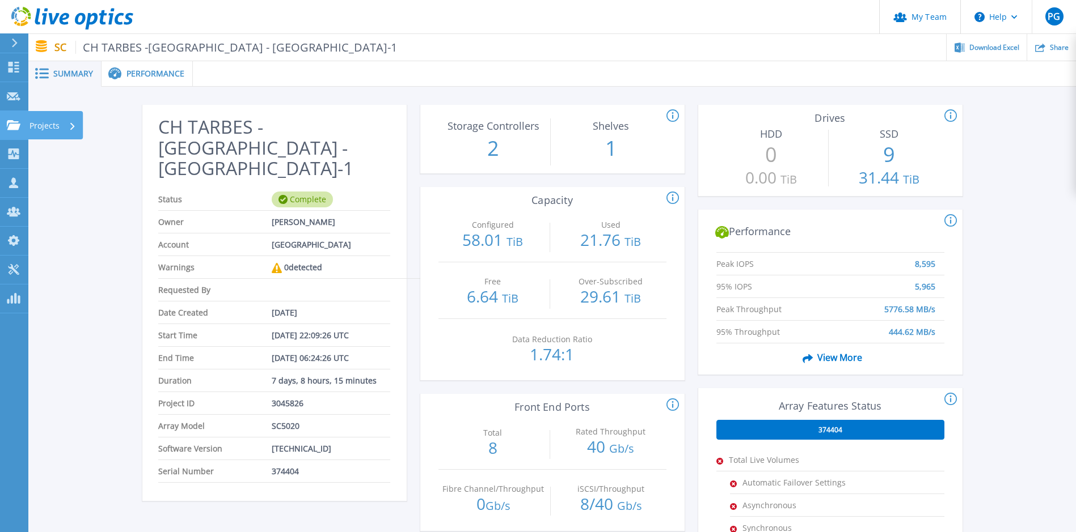
click at [52, 136] on p "Projects" at bounding box center [44, 125] width 30 height 29
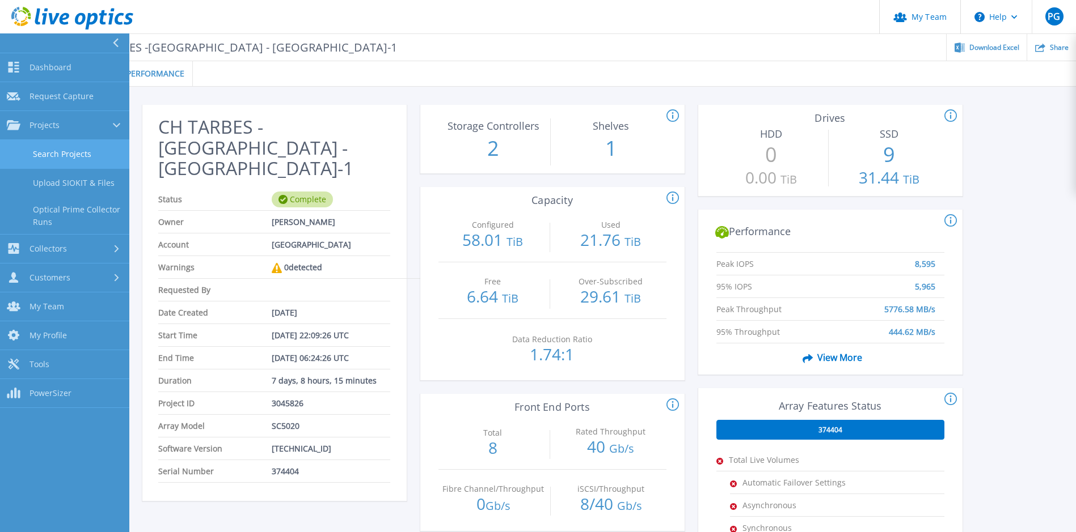
click at [64, 153] on link "Search Projects" at bounding box center [64, 154] width 129 height 29
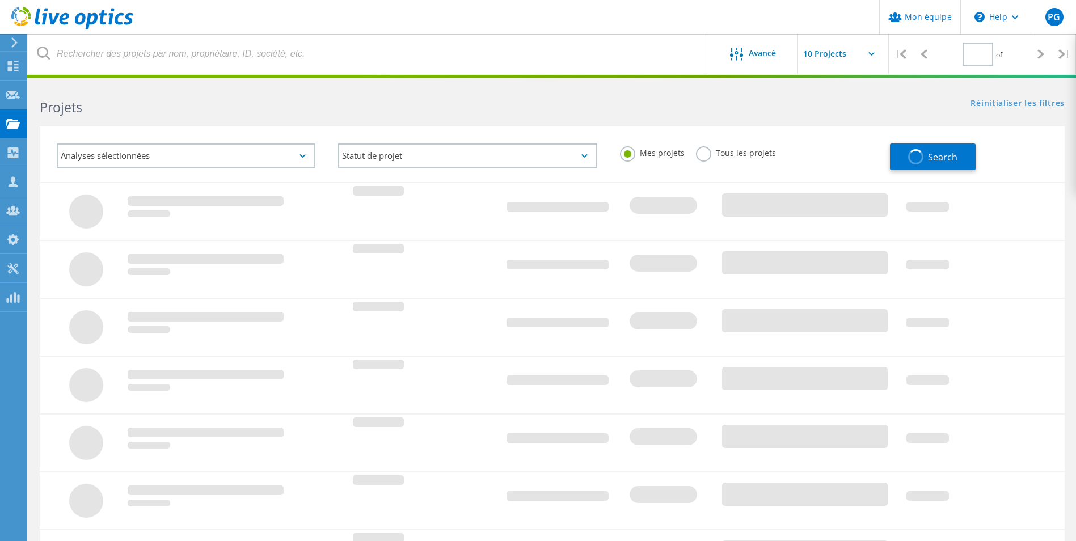
type input "1"
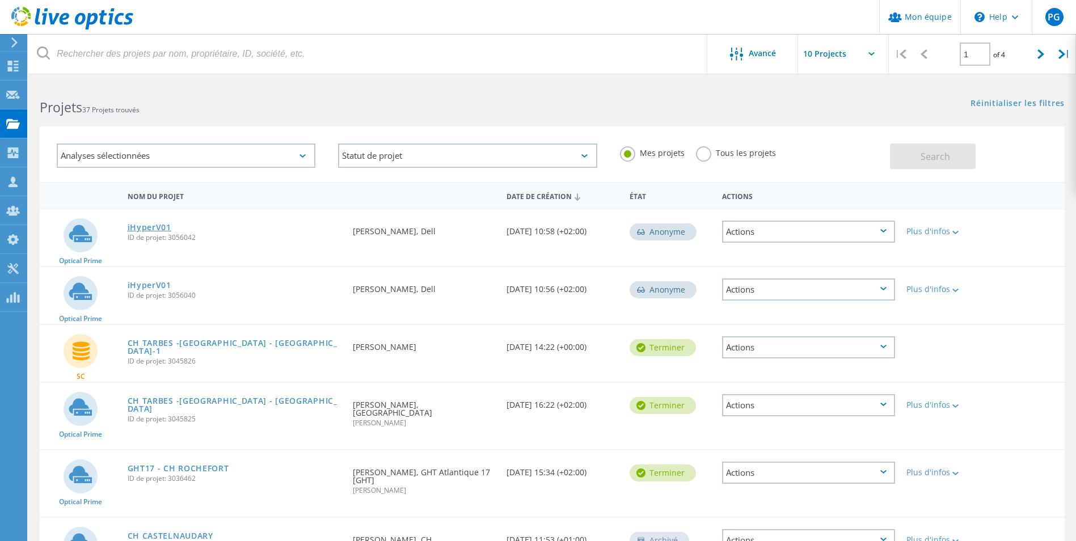
click at [149, 226] on link "iHyperV01" at bounding box center [150, 227] width 44 height 8
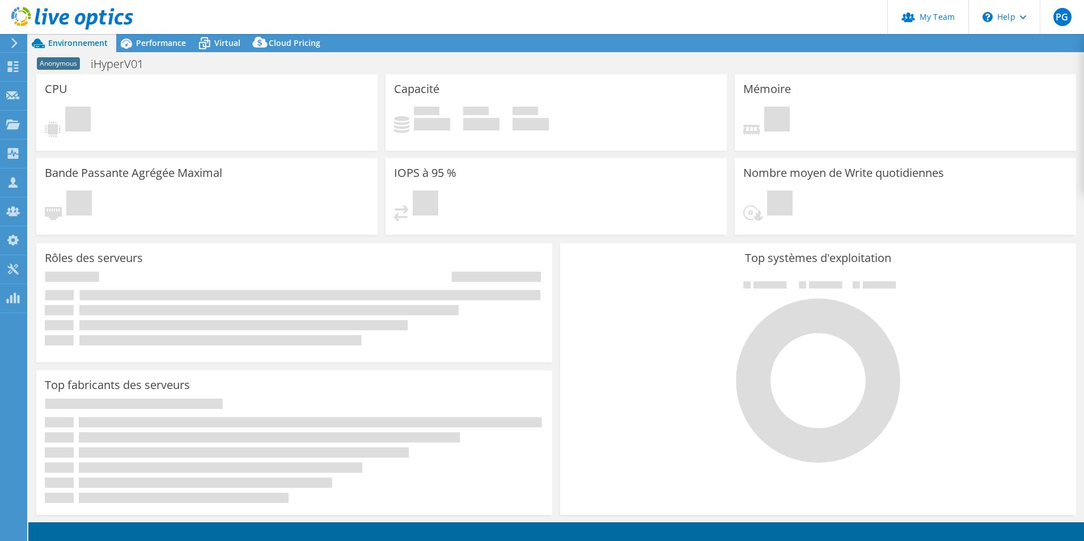
select select "USD"
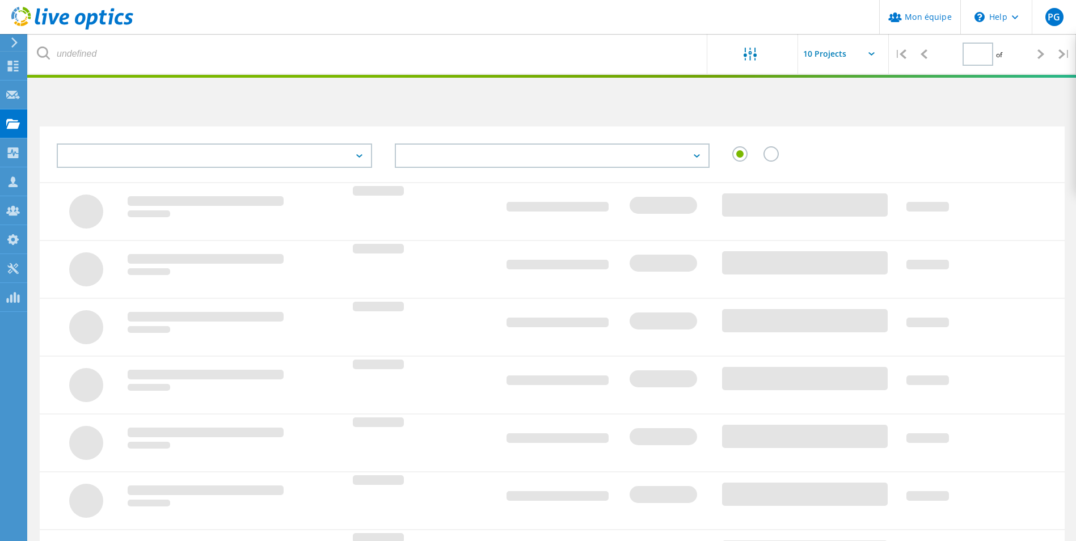
type input "1"
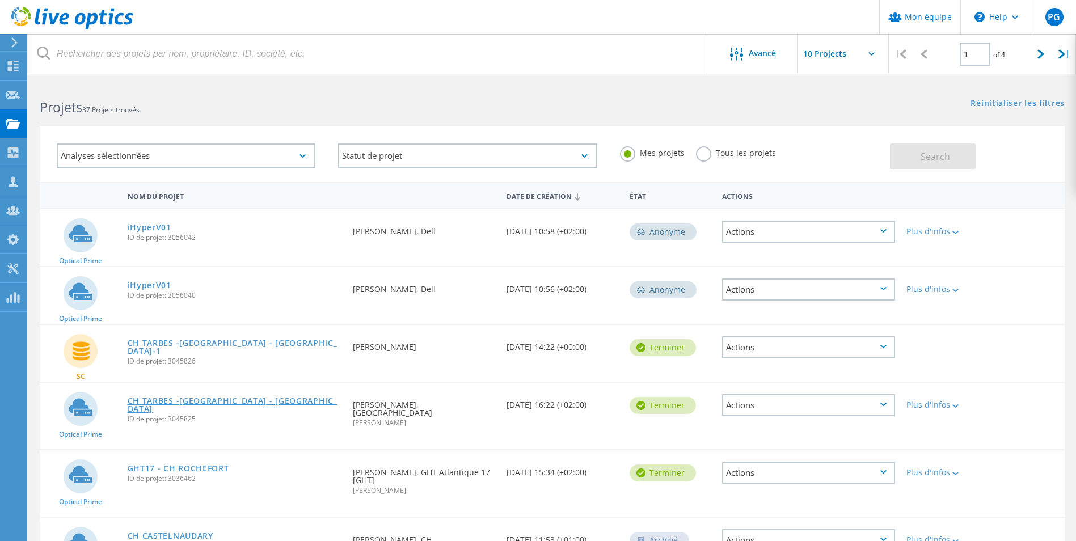
click at [175, 401] on link "CH TARBES -[GEOGRAPHIC_DATA] - [GEOGRAPHIC_DATA]" at bounding box center [235, 405] width 214 height 16
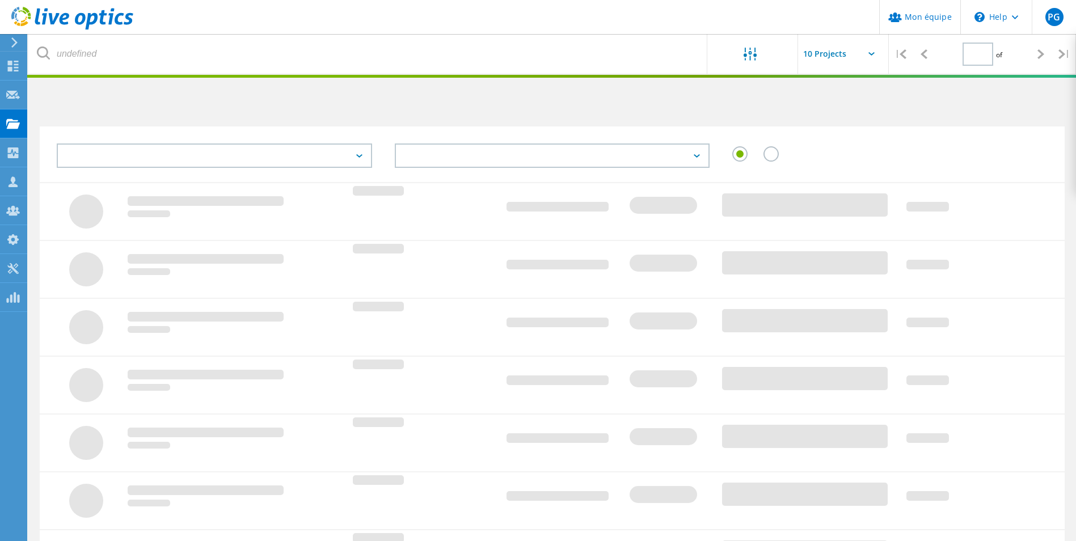
type input "1"
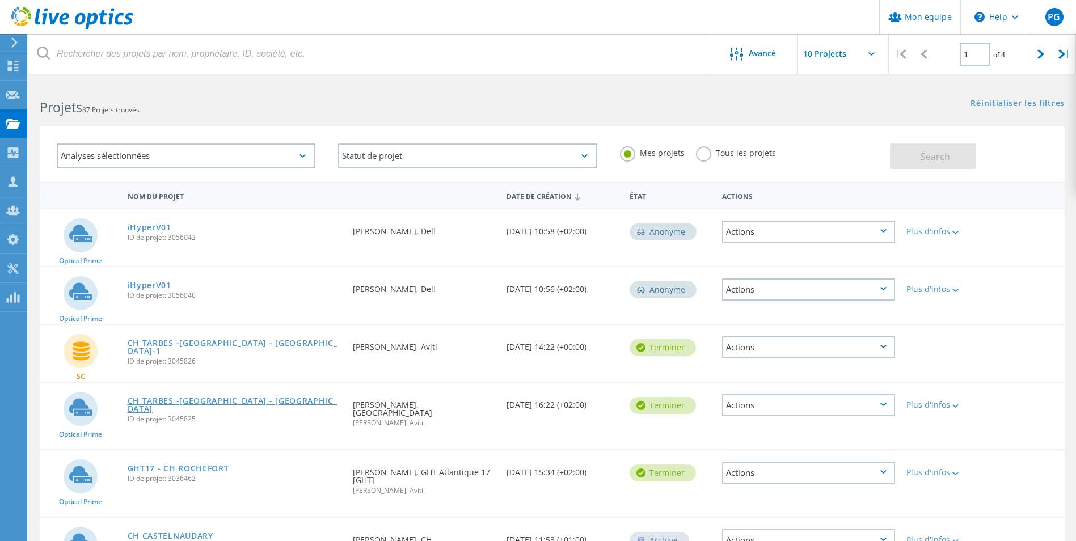
click at [185, 401] on link "CH TARBES -[GEOGRAPHIC_DATA] - [GEOGRAPHIC_DATA]" at bounding box center [235, 405] width 214 height 16
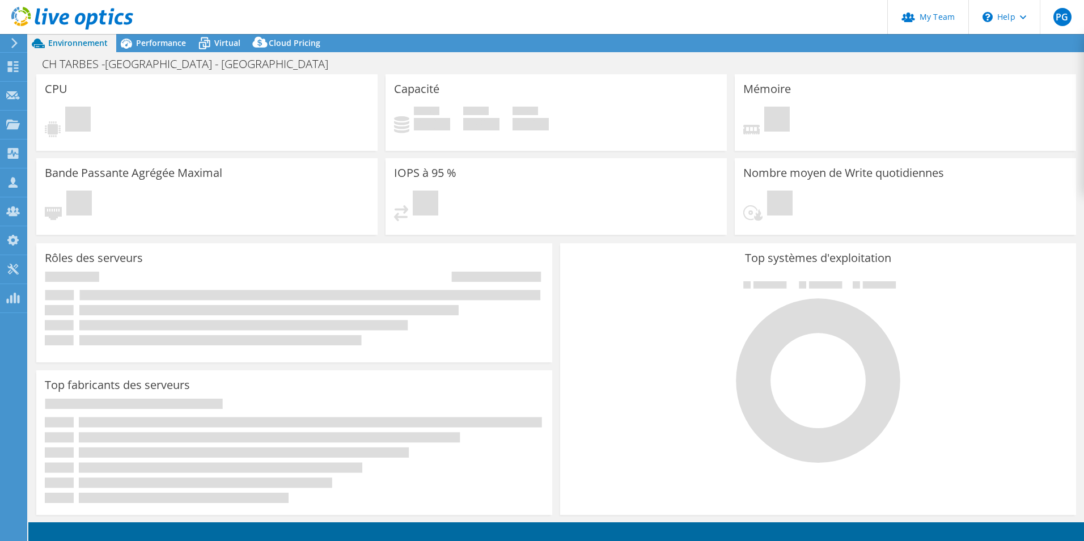
select select "USD"
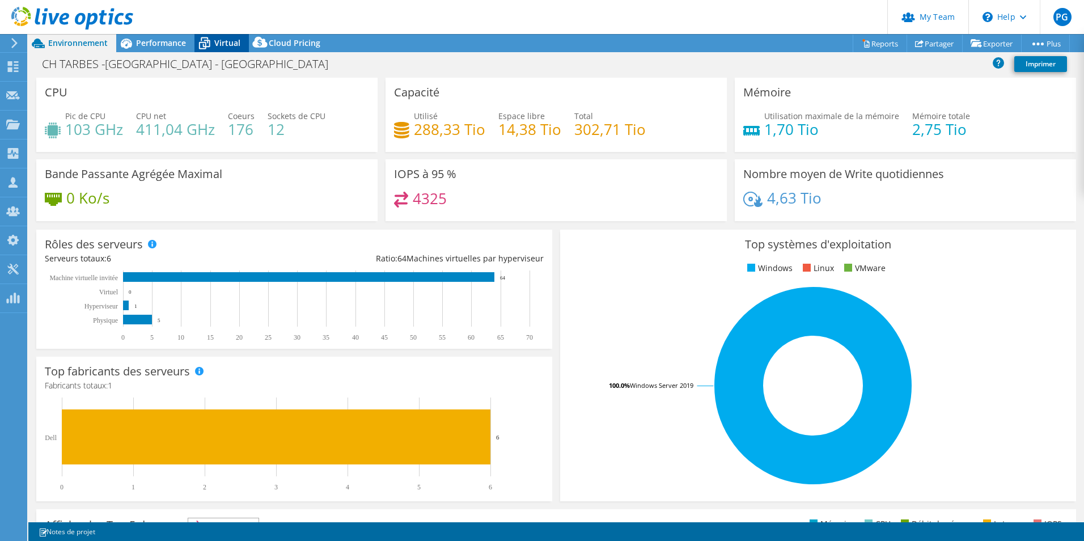
click at [239, 35] on div "Virtual" at bounding box center [221, 43] width 54 height 18
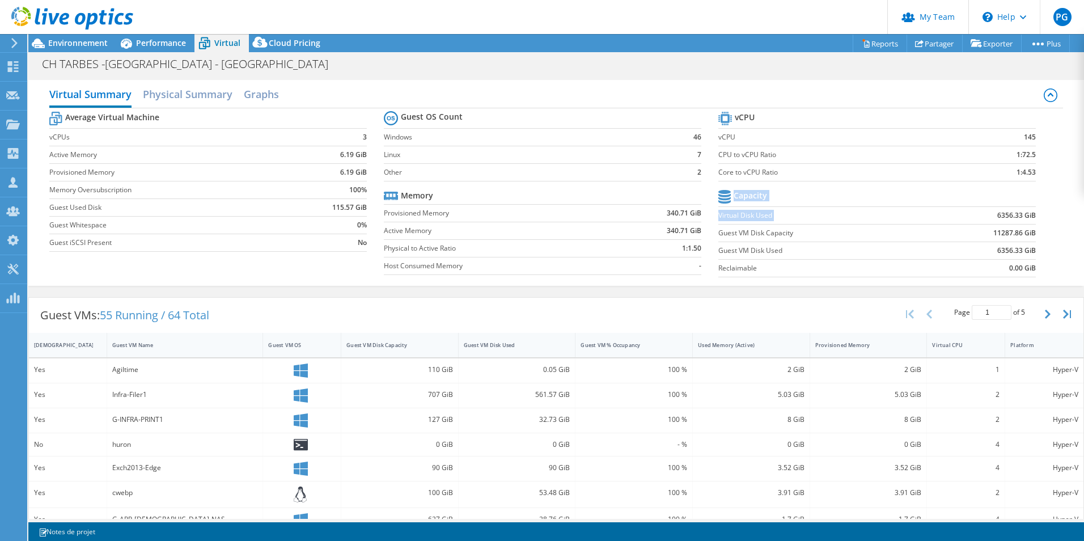
drag, startPoint x: 990, startPoint y: 213, endPoint x: 1035, endPoint y: 217, distance: 45.5
click at [1035, 217] on section "vCPU vCPU 145 CPU to vCPU Ratio 1:72.5 Core to vCPU Ratio 1:4.53 Capacity Virtu…" at bounding box center [885, 196] width 335 height 174
drag, startPoint x: 1035, startPoint y: 217, endPoint x: 1030, endPoint y: 228, distance: 12.4
click at [1030, 228] on section "vCPU vCPU 145 CPU to vCPU Ratio 1:72.5 Core to vCPU Ratio 1:4.53 Capacity Virtu…" at bounding box center [885, 196] width 335 height 174
click at [1040, 257] on section "vCPU vCPU 145 CPU to vCPU Ratio 1:72.5 Core to vCPU Ratio 1:4.53 Capacity Virtu…" at bounding box center [885, 196] width 335 height 174
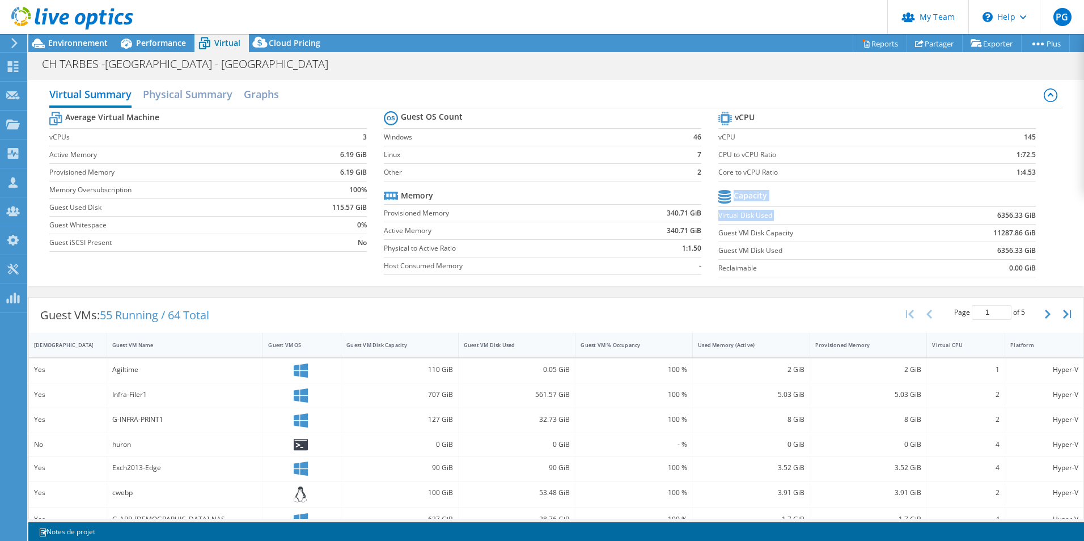
click at [1025, 261] on td "0.00 GiB" at bounding box center [981, 268] width 110 height 18
click at [997, 252] on b "6356.33 GiB" at bounding box center [1016, 250] width 39 height 11
click at [526, 346] on div "Guest VM Disk Used" at bounding box center [510, 344] width 93 height 7
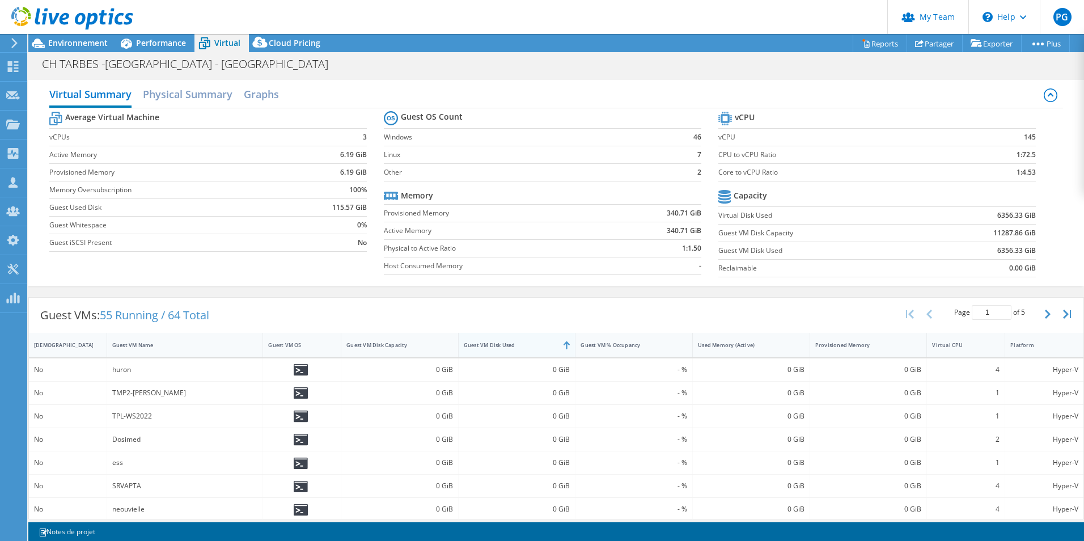
click at [526, 346] on div "Guest VM Disk Used" at bounding box center [510, 344] width 93 height 7
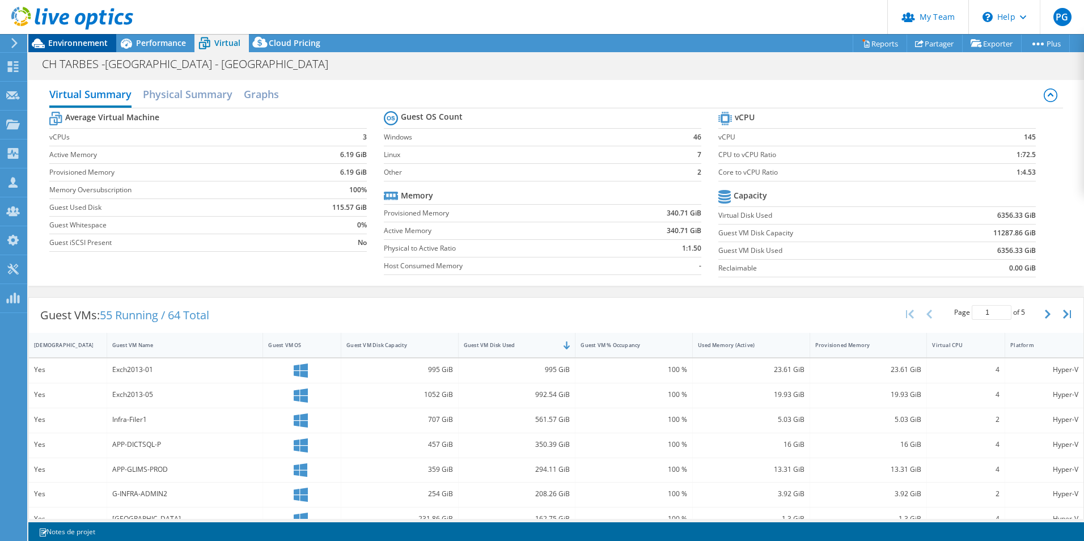
click at [70, 42] on span "Environnement" at bounding box center [78, 42] width 60 height 11
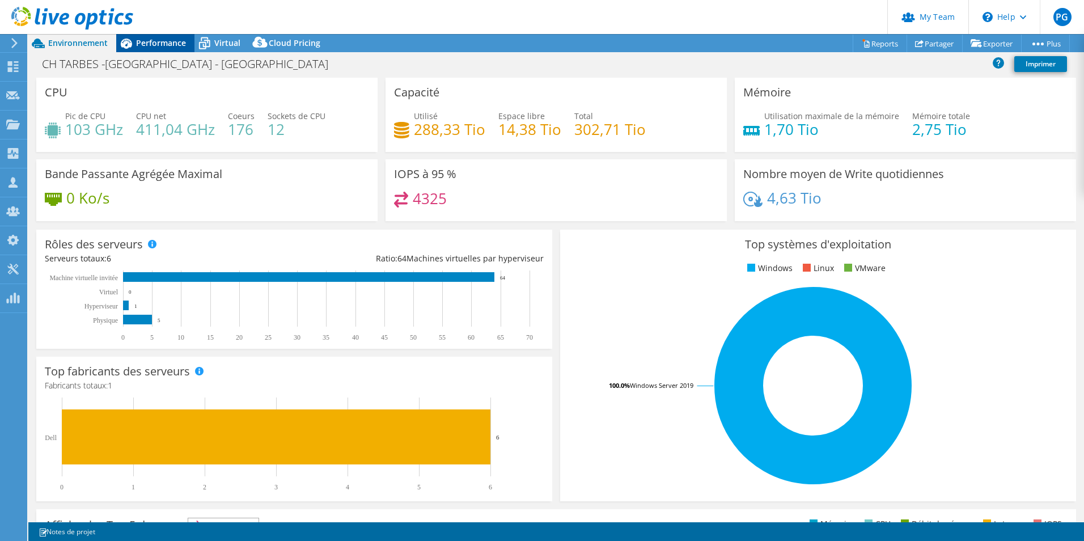
click at [156, 44] on span "Performance" at bounding box center [161, 42] width 50 height 11
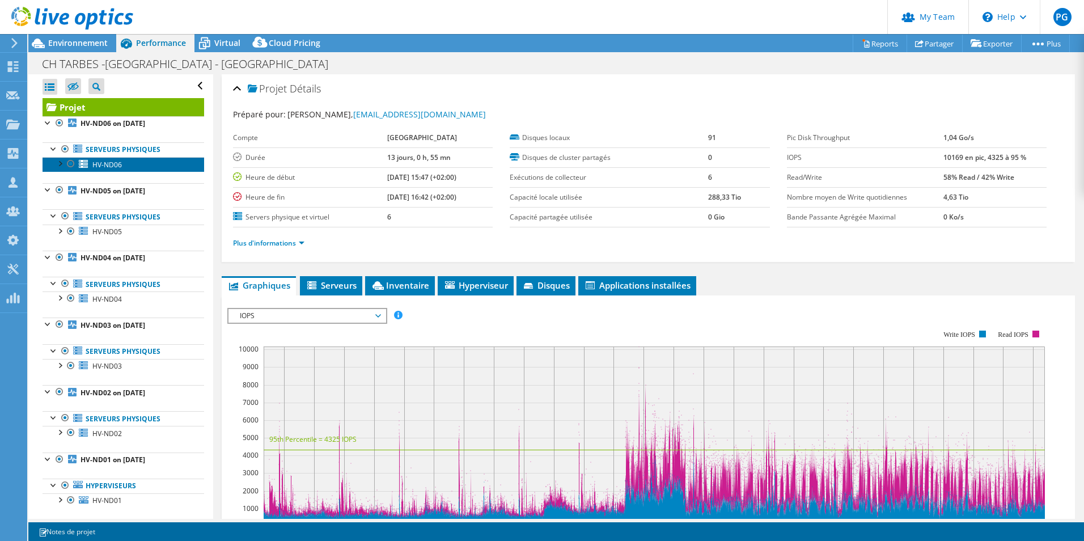
click at [94, 164] on span "HV-ND06" at bounding box center [106, 165] width 29 height 10
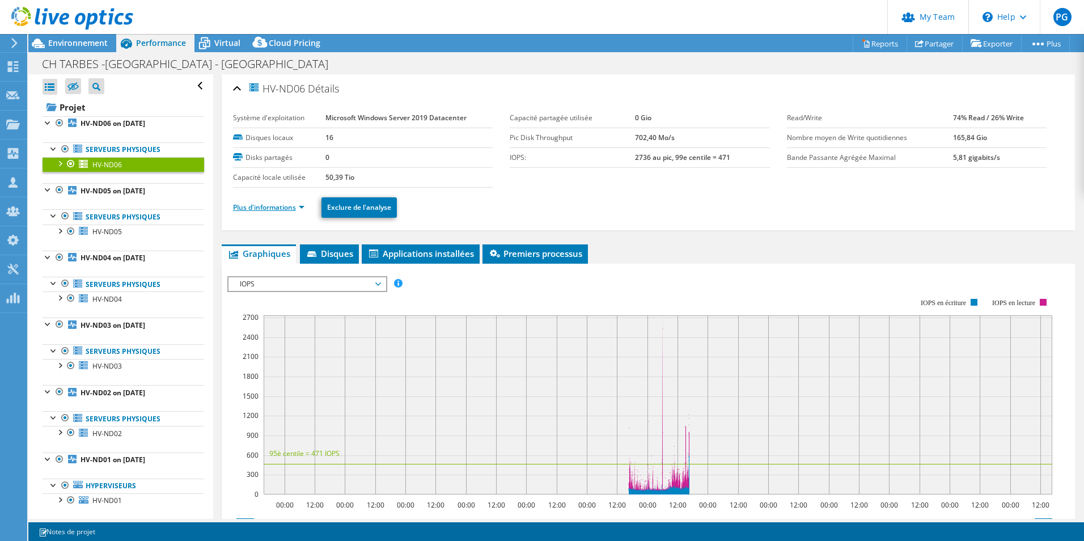
click at [272, 209] on link "Plus d'informations" at bounding box center [268, 207] width 71 height 10
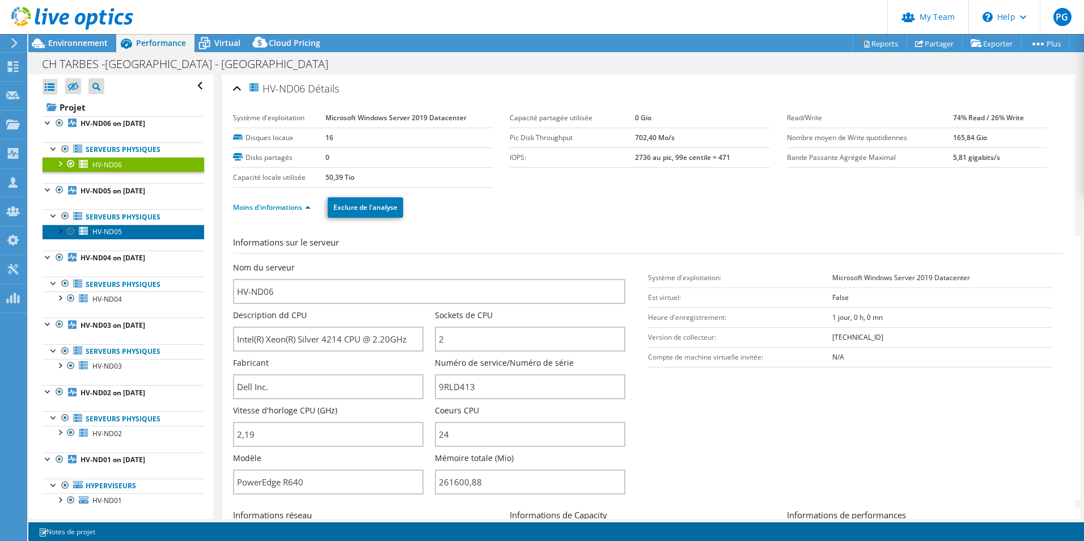
click at [110, 233] on span "HV-ND05" at bounding box center [106, 232] width 29 height 10
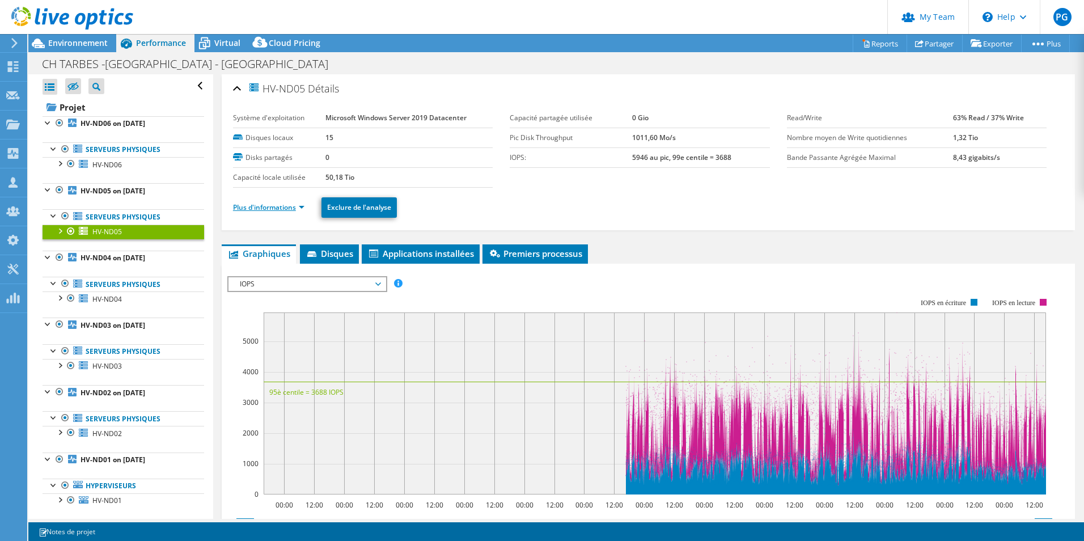
click at [276, 210] on link "Plus d'informations" at bounding box center [268, 207] width 71 height 10
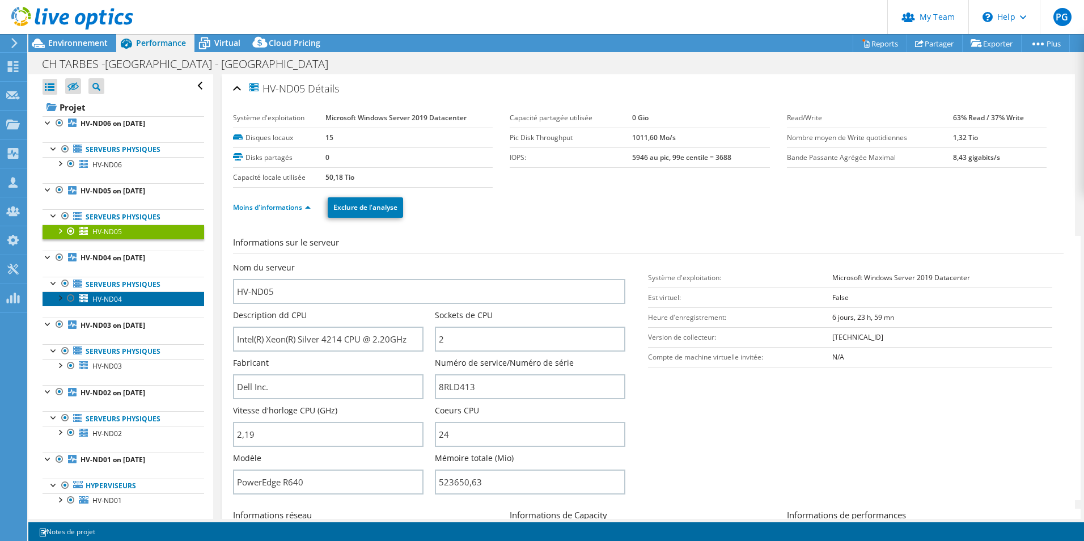
click at [116, 298] on span "HV-ND04" at bounding box center [106, 299] width 29 height 10
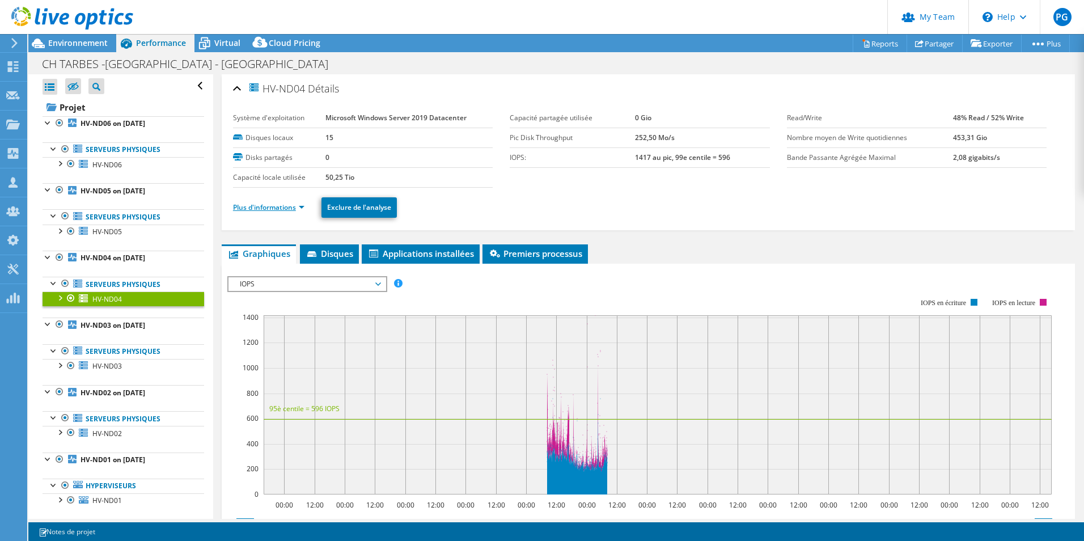
click at [270, 209] on link "Plus d'informations" at bounding box center [268, 207] width 71 height 10
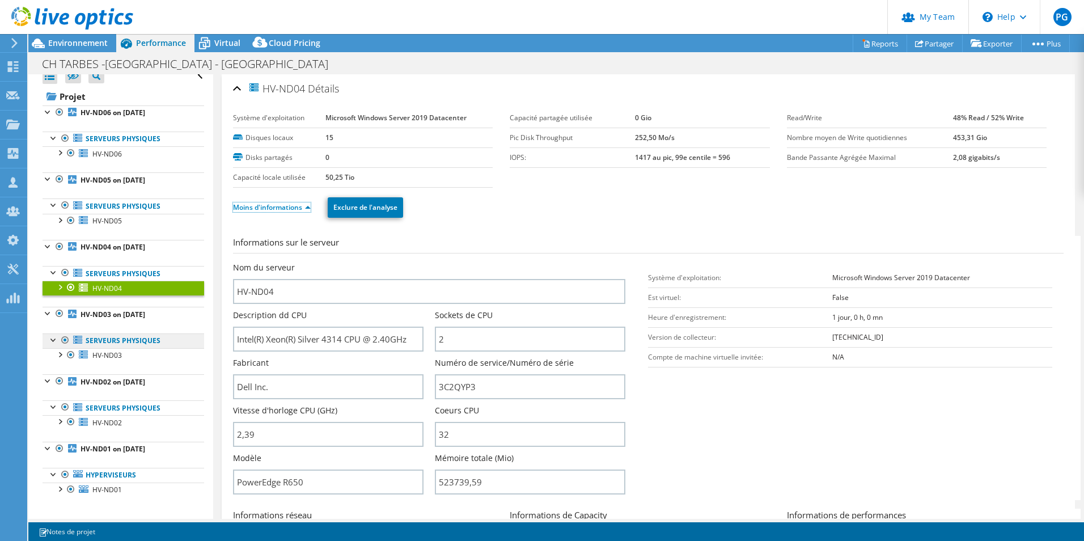
scroll to position [14, 0]
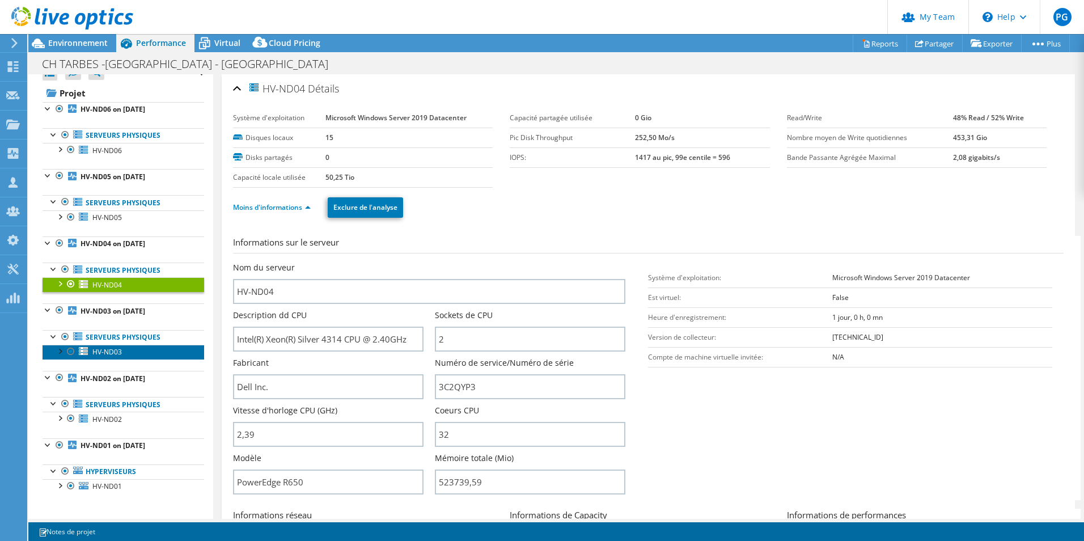
click at [106, 349] on span "HV-ND03" at bounding box center [106, 352] width 29 height 10
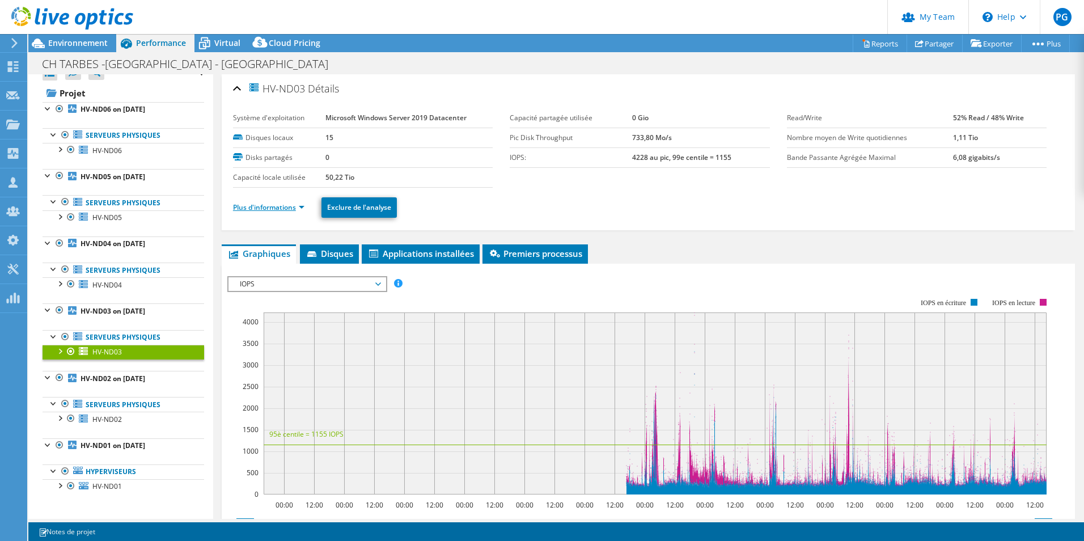
click at [268, 208] on link "Plus d'informations" at bounding box center [268, 207] width 71 height 10
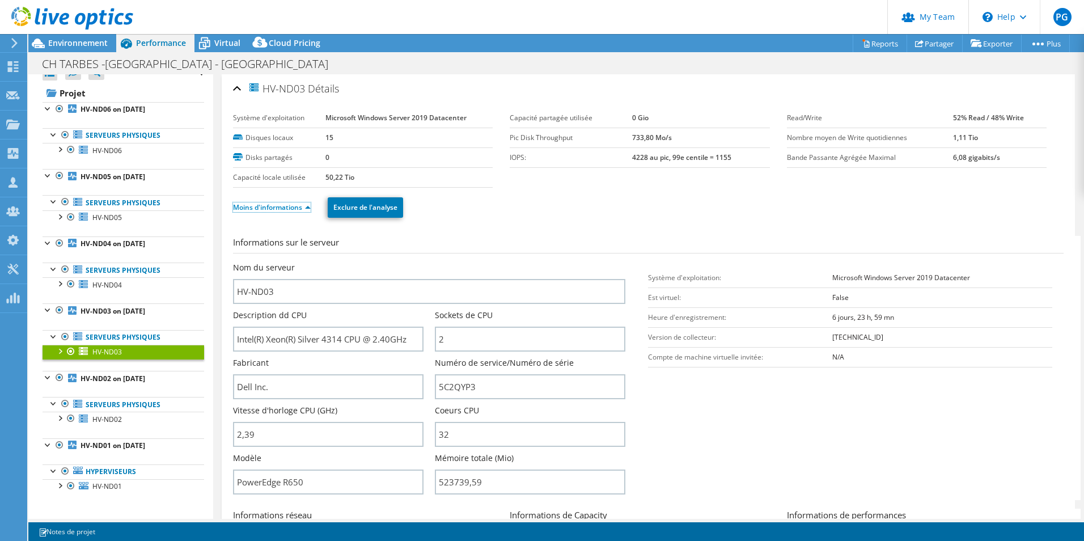
scroll to position [113, 0]
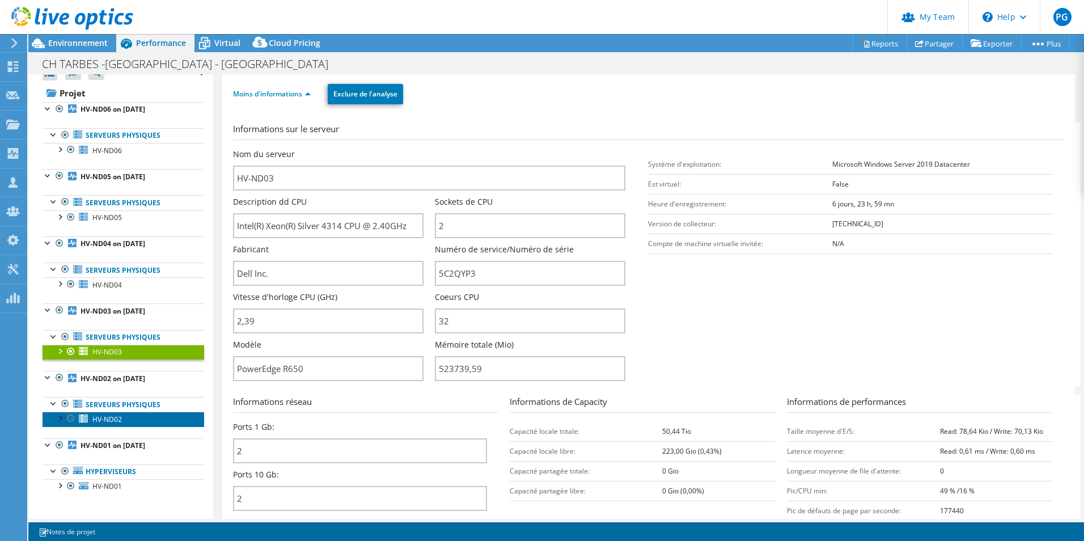
click at [109, 416] on span "HV-ND02" at bounding box center [106, 419] width 29 height 10
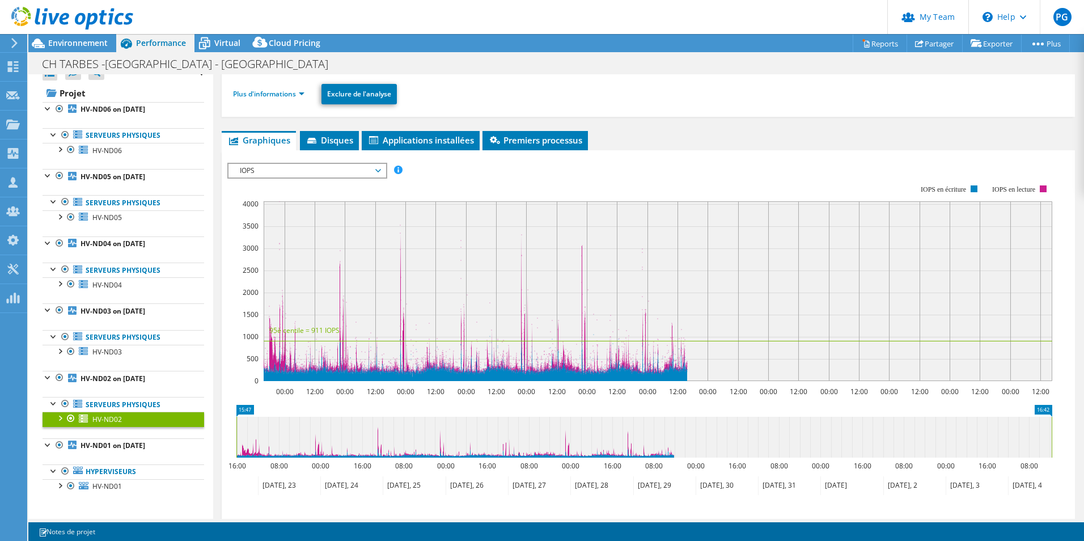
scroll to position [0, 0]
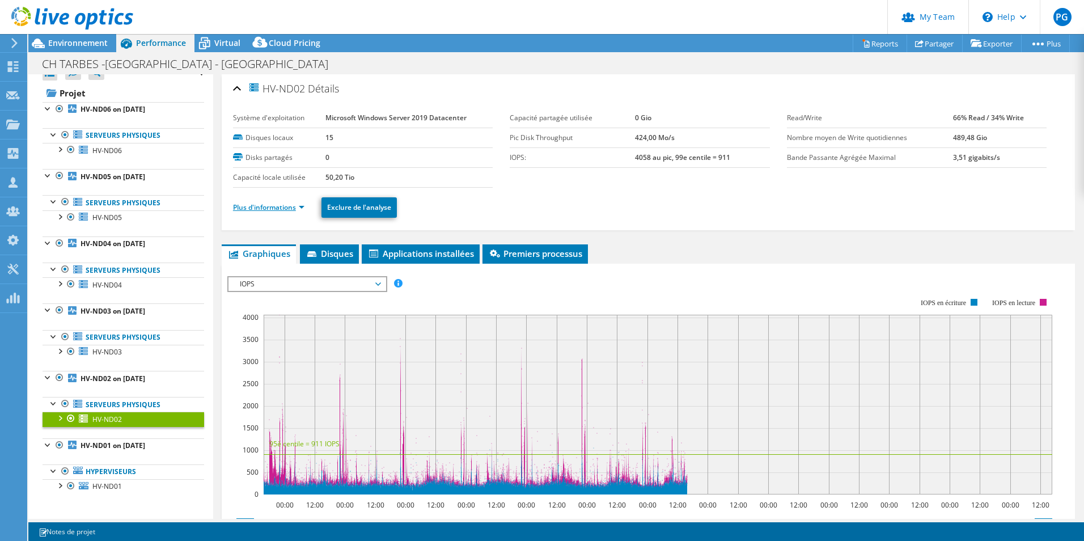
click at [269, 207] on link "Plus d'informations" at bounding box center [268, 207] width 71 height 10
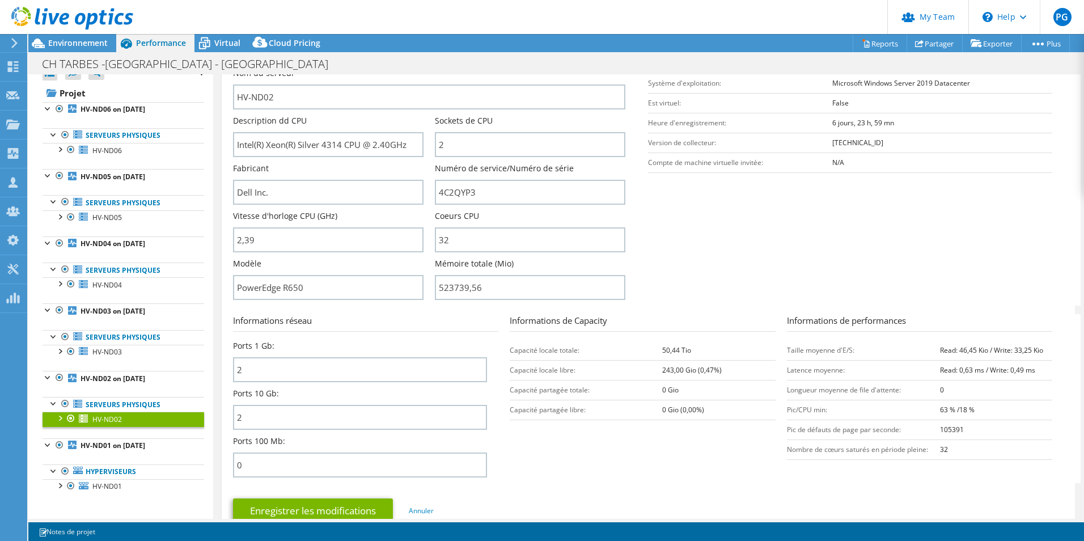
scroll to position [227, 0]
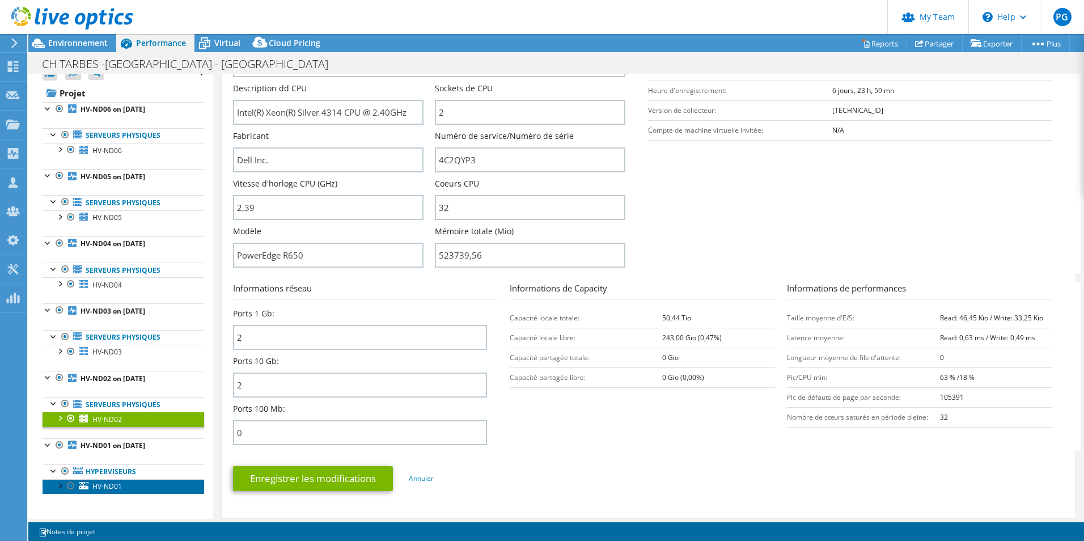
click at [107, 484] on span "HV-ND01" at bounding box center [106, 486] width 29 height 10
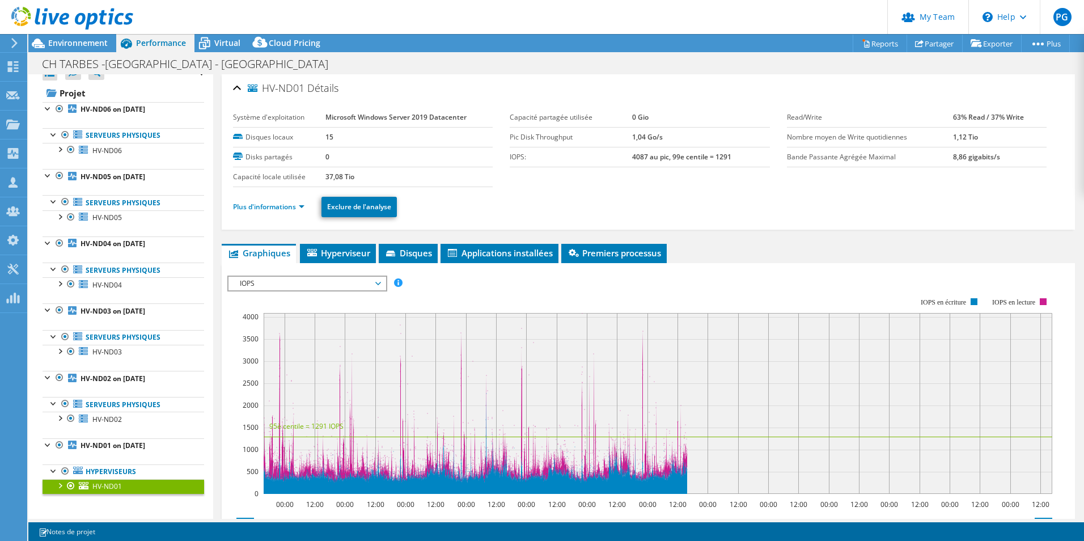
scroll to position [0, 0]
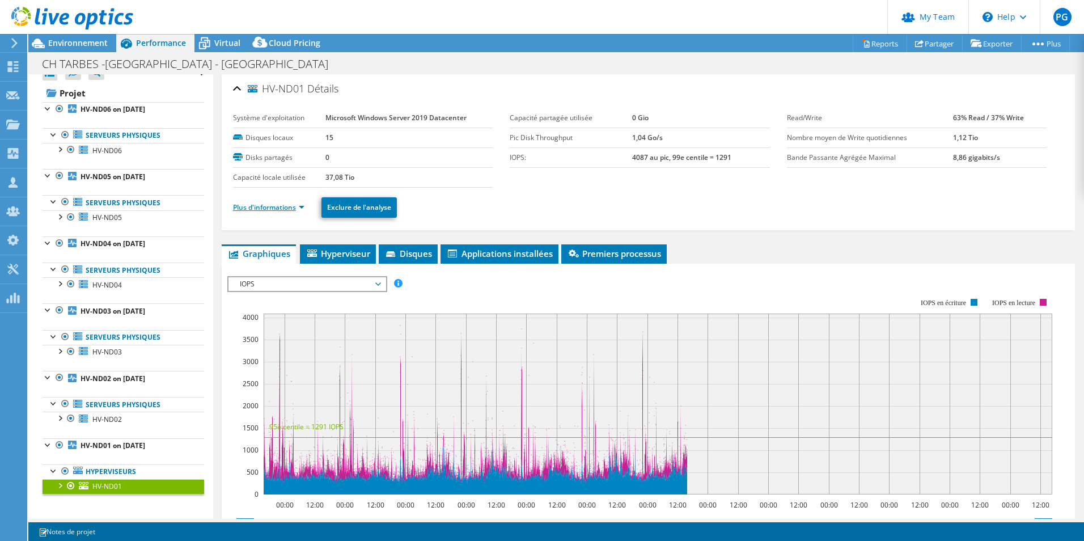
click at [260, 204] on link "Plus d'informations" at bounding box center [268, 207] width 71 height 10
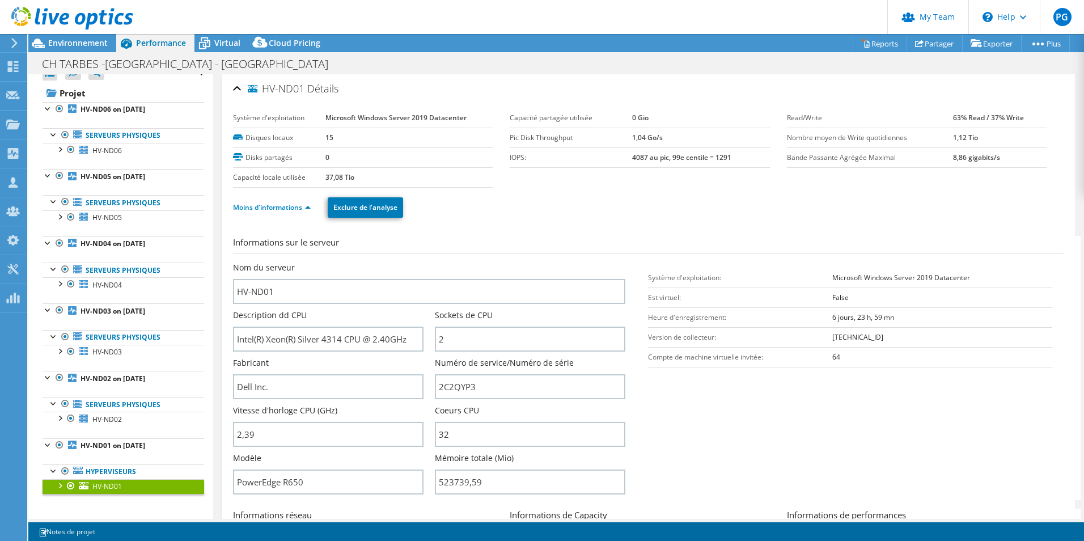
click at [242, 87] on h2 "HV-ND01 Détails" at bounding box center [285, 88] width 105 height 23
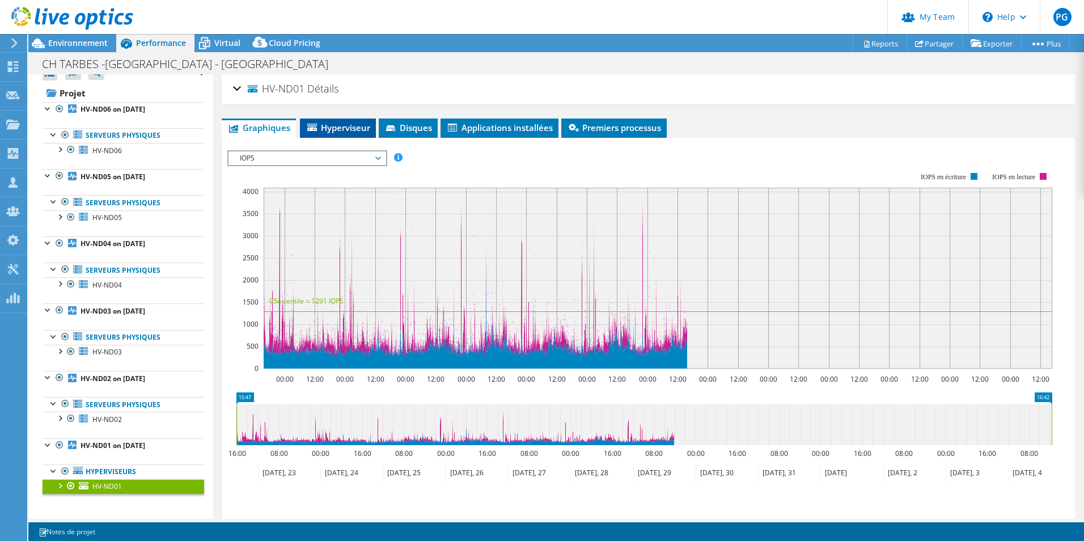
click at [329, 130] on span "Hyperviseur" at bounding box center [338, 127] width 65 height 11
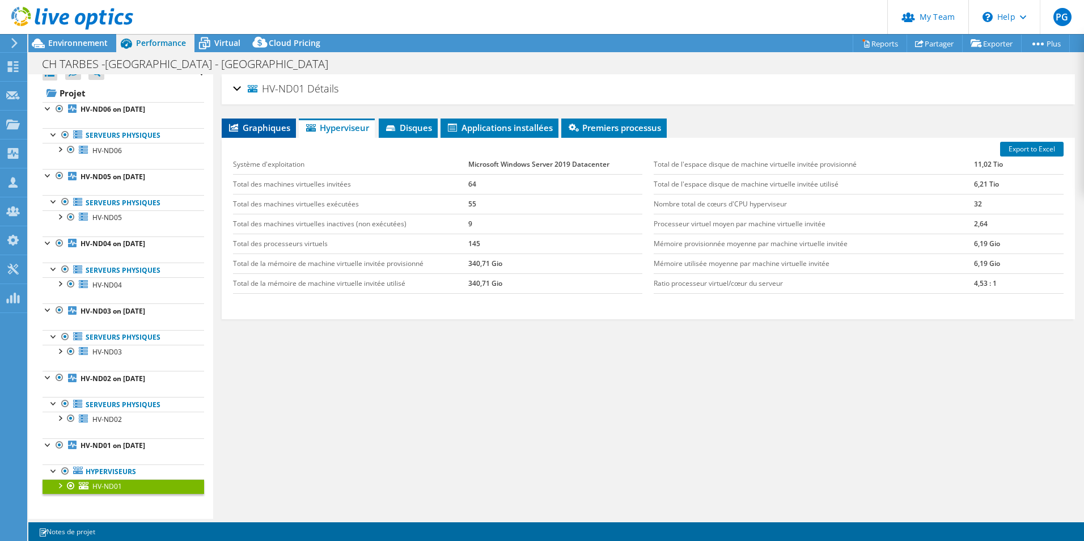
click at [250, 130] on span "Graphiques" at bounding box center [258, 127] width 63 height 11
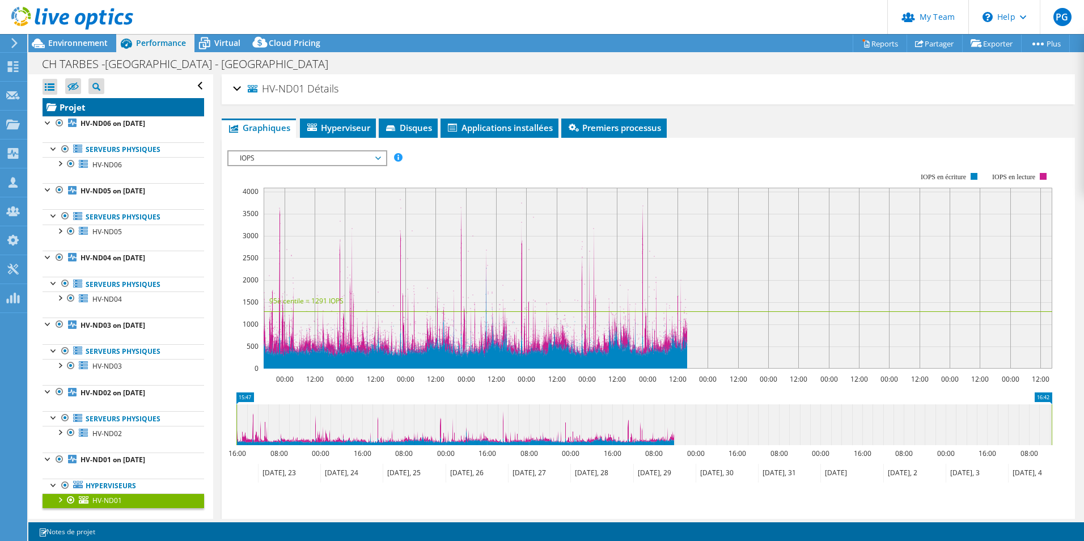
click at [60, 109] on link "Projet" at bounding box center [124, 107] width 162 height 18
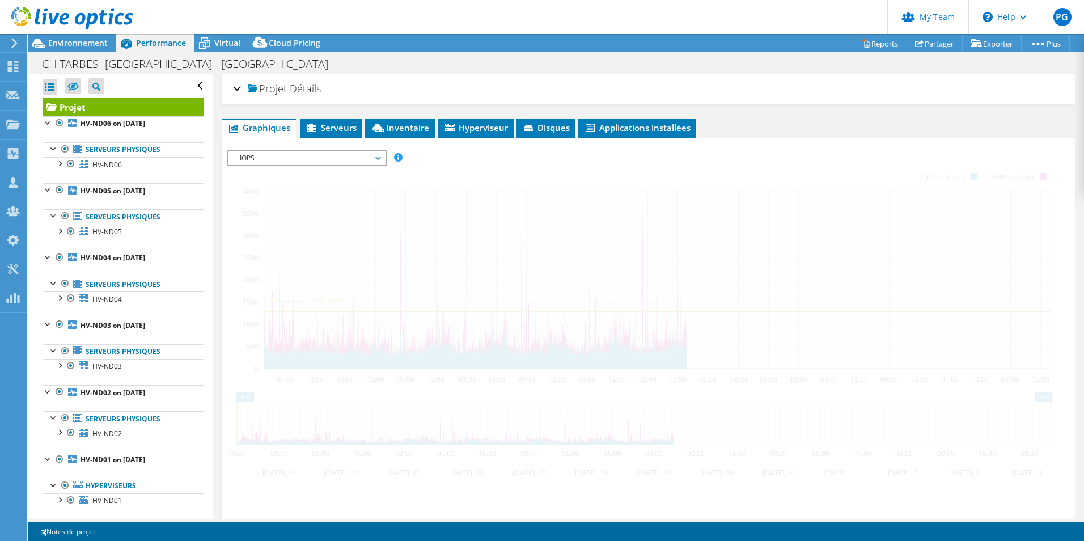
click at [273, 158] on span "IOPS" at bounding box center [307, 158] width 146 height 14
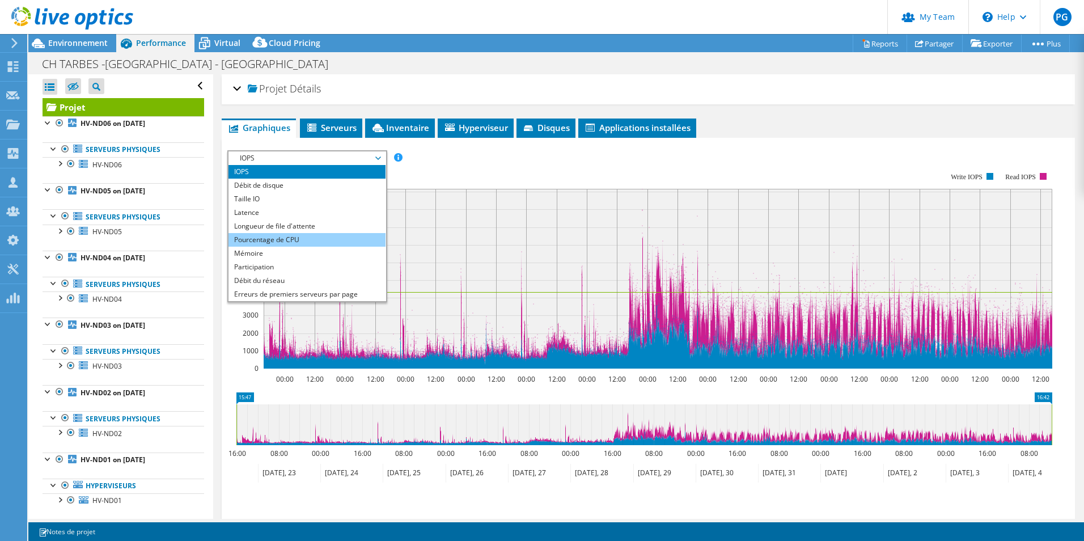
click at [296, 234] on li "Pourcentage de CPU" at bounding box center [306, 240] width 157 height 14
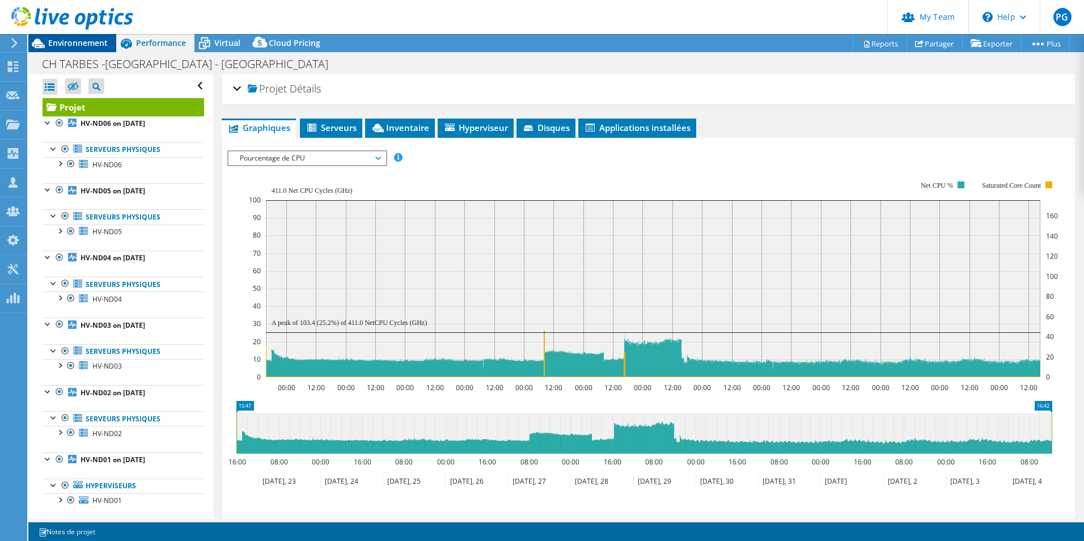
click at [96, 44] on span "Environnement" at bounding box center [78, 42] width 60 height 11
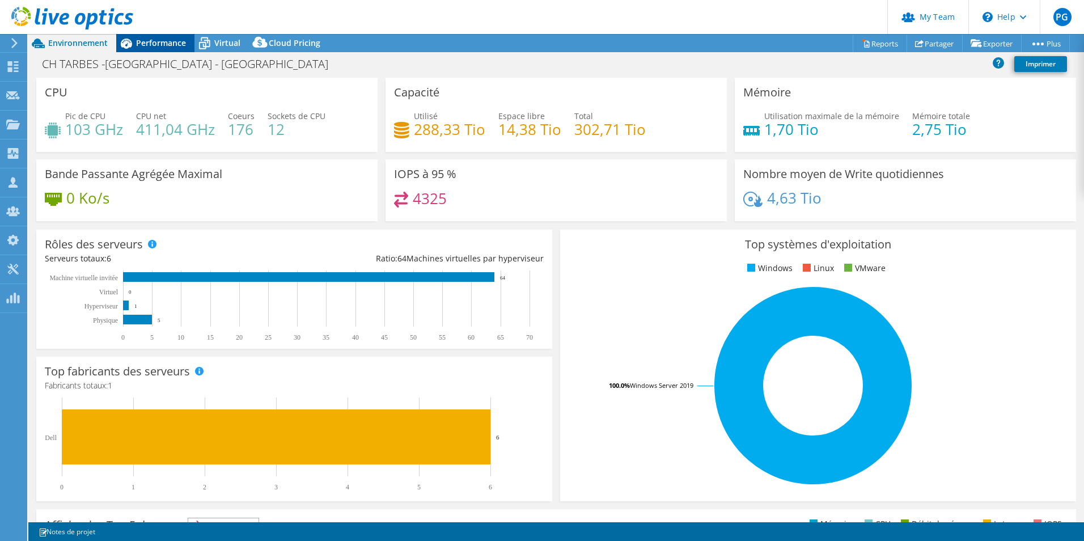
click at [154, 46] on span "Performance" at bounding box center [161, 42] width 50 height 11
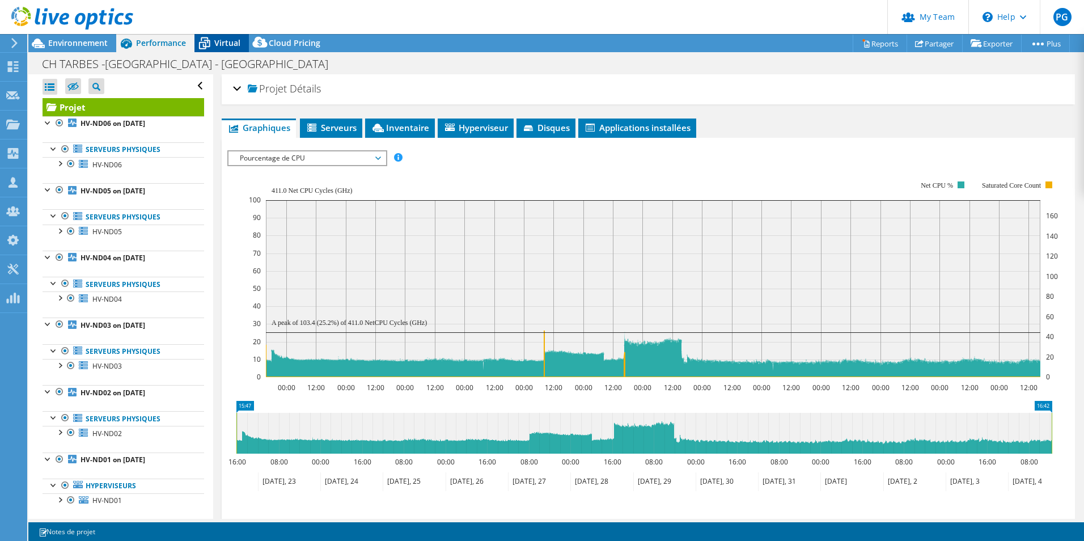
click at [232, 42] on span "Virtual" at bounding box center [227, 42] width 26 height 11
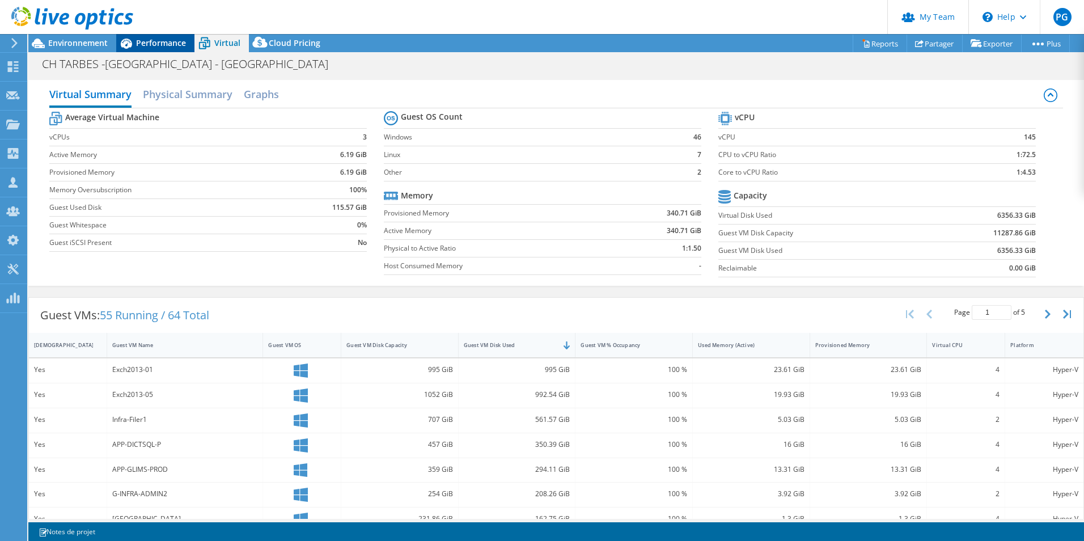
click at [171, 40] on span "Performance" at bounding box center [161, 42] width 50 height 11
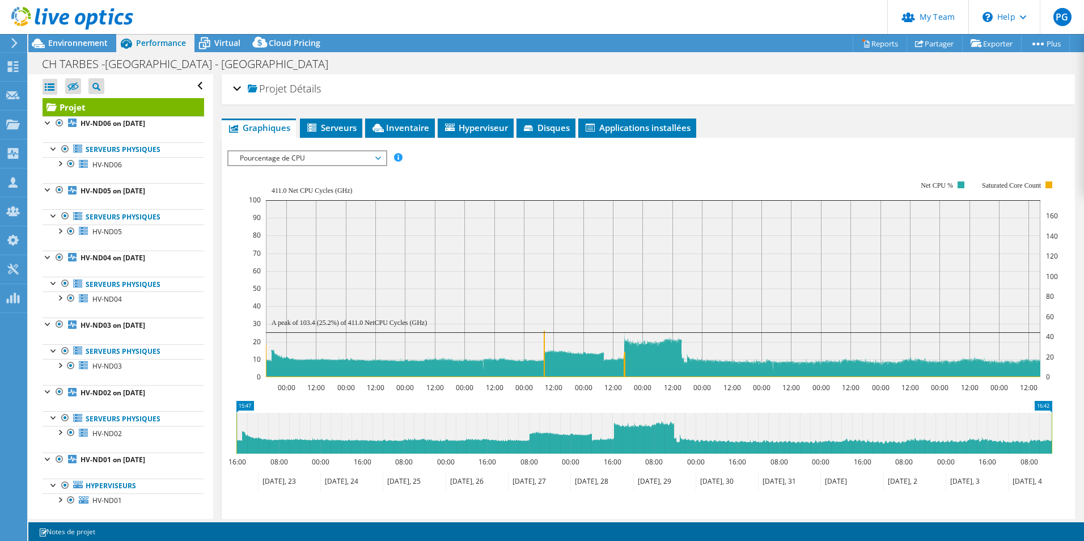
click at [283, 160] on span "Pourcentage de CPU" at bounding box center [307, 158] width 146 height 14
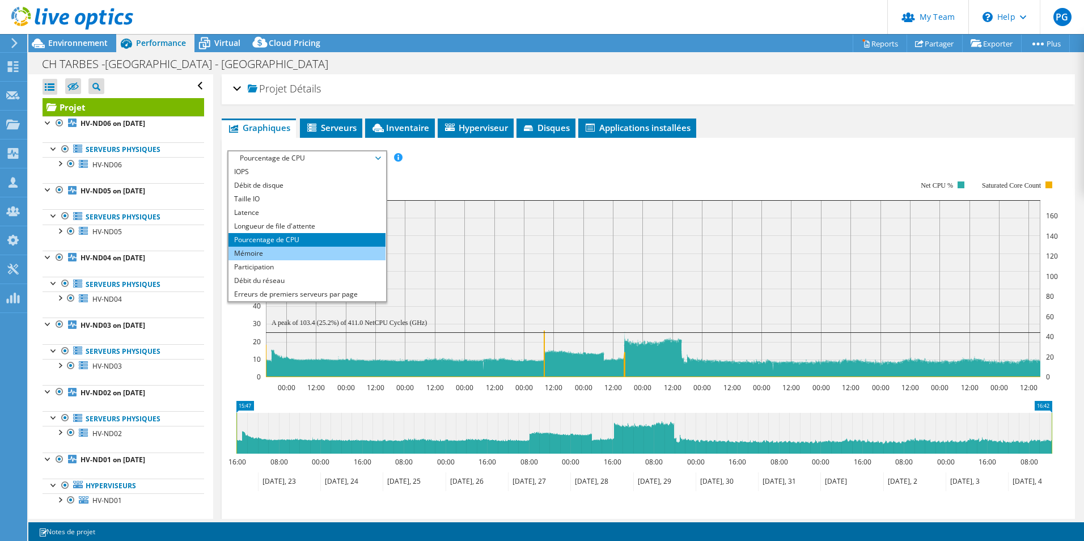
click at [274, 253] on li "Mémoire" at bounding box center [306, 254] width 157 height 14
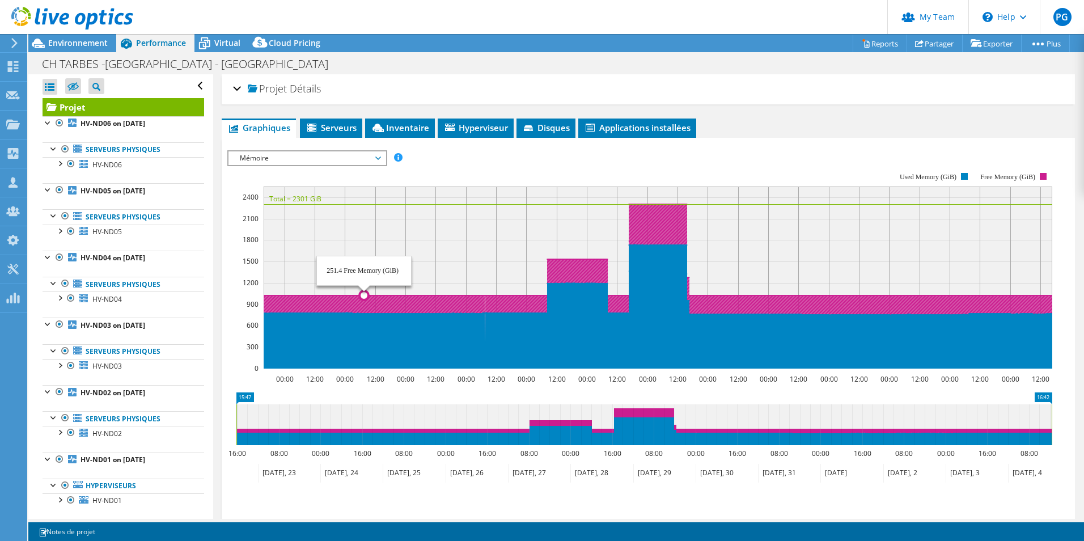
select select "USD"
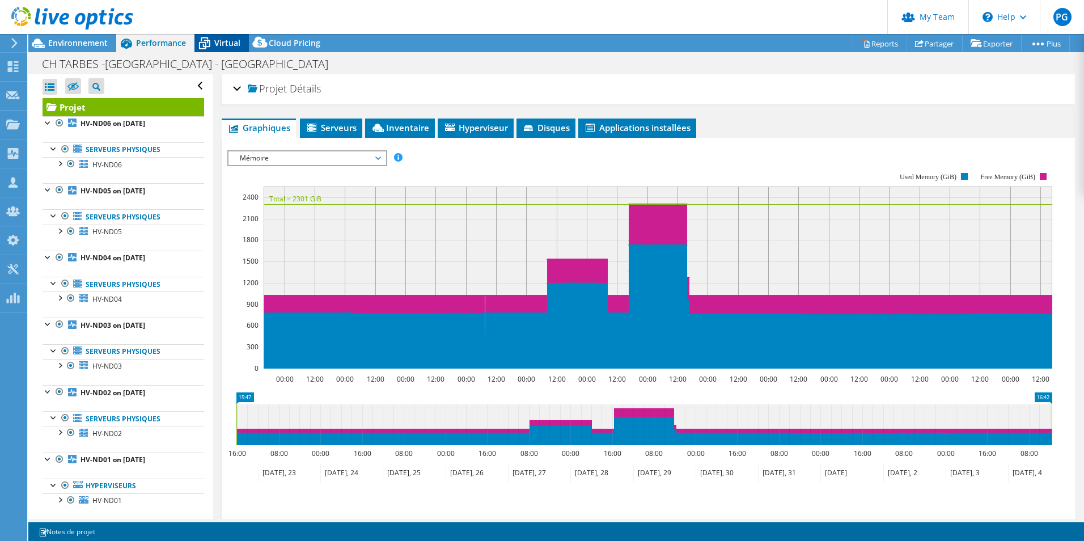
click at [215, 48] on div "Virtual" at bounding box center [221, 43] width 54 height 18
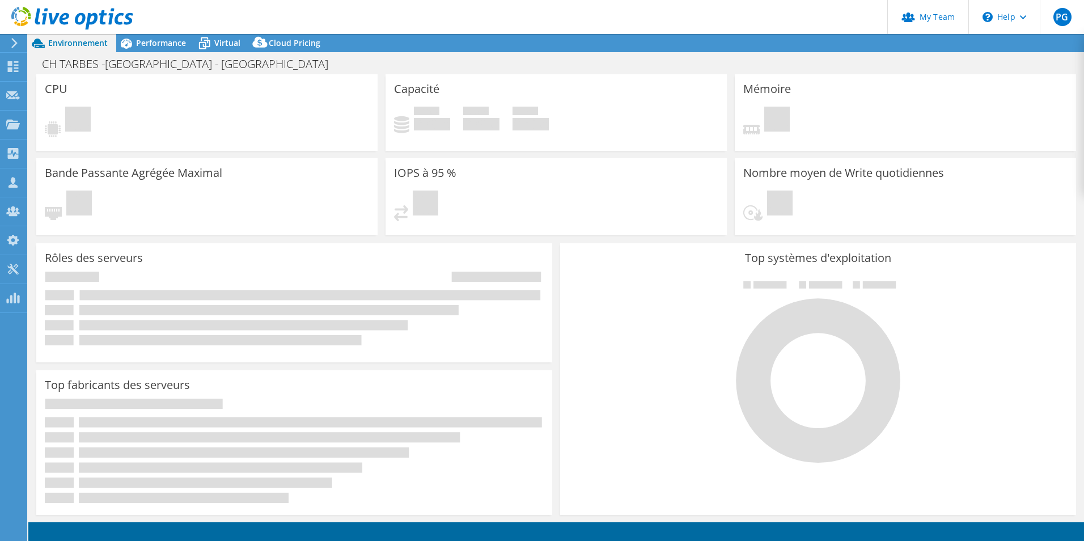
select select "USD"
